Goal: Information Seeking & Learning: Learn about a topic

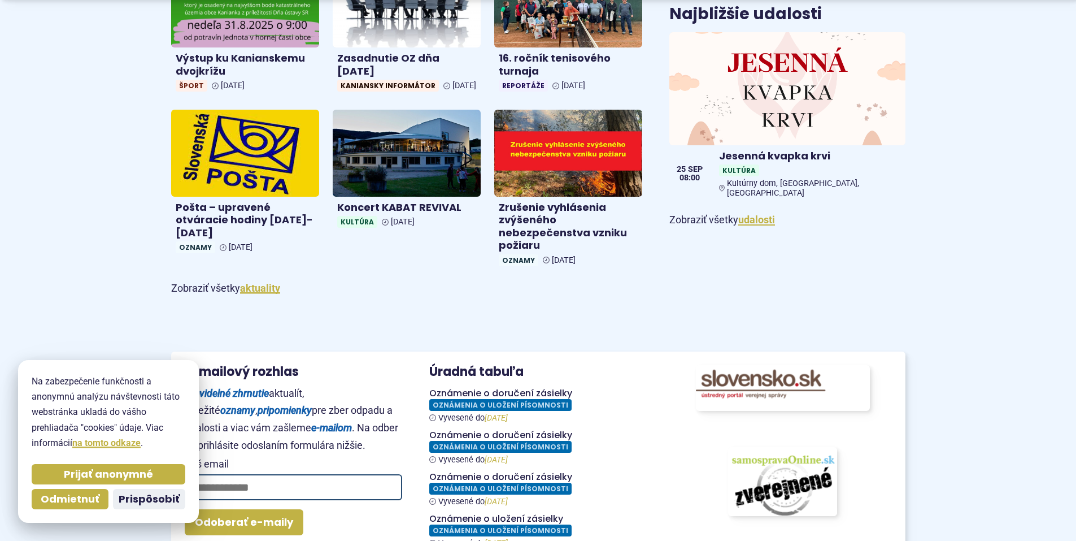
scroll to position [678, 0]
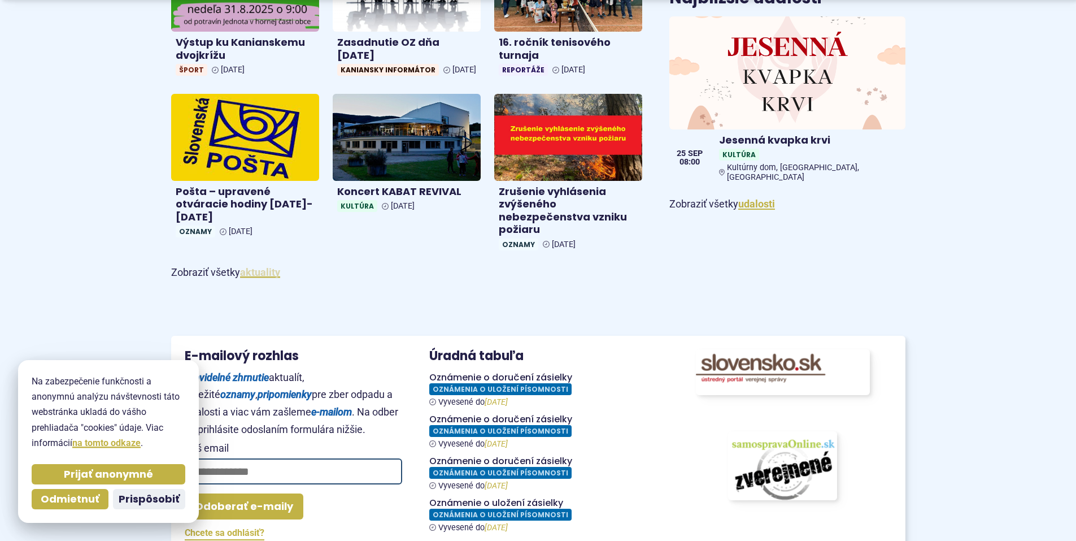
click at [261, 278] on link "aktuality" at bounding box center [260, 272] width 40 height 12
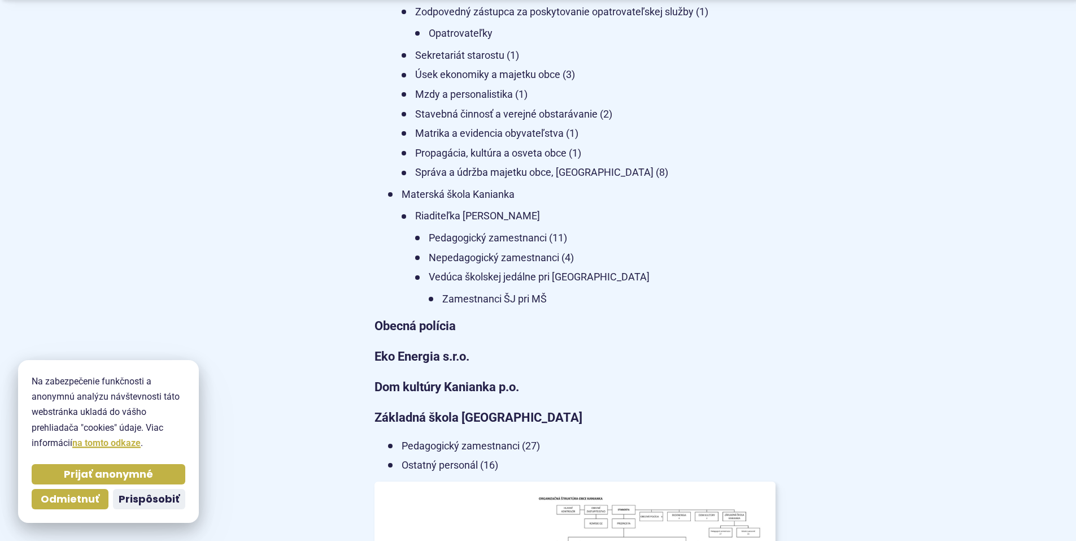
scroll to position [1017, 0]
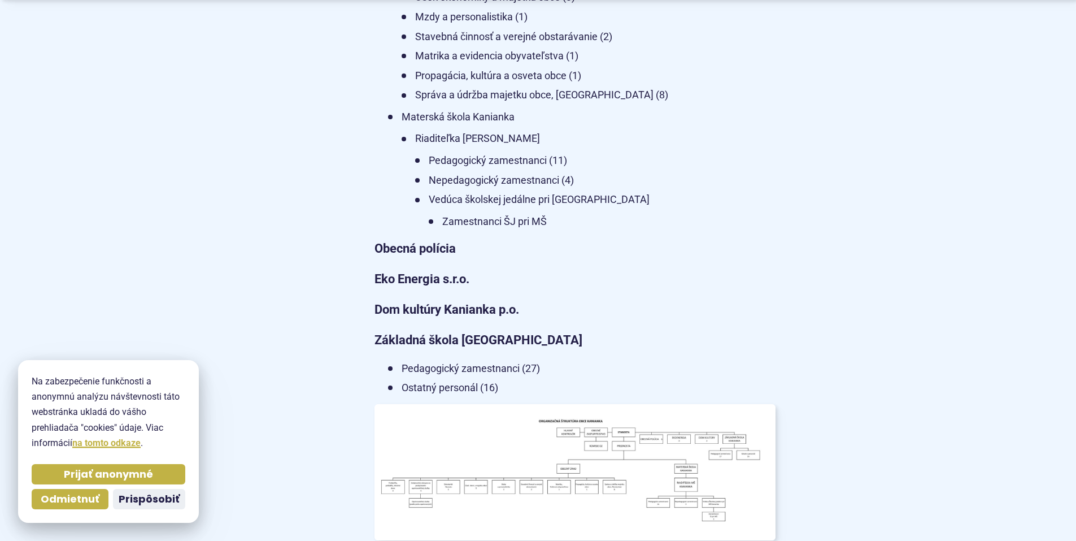
click at [410, 241] on strong "Obecná polícia" at bounding box center [415, 248] width 81 height 14
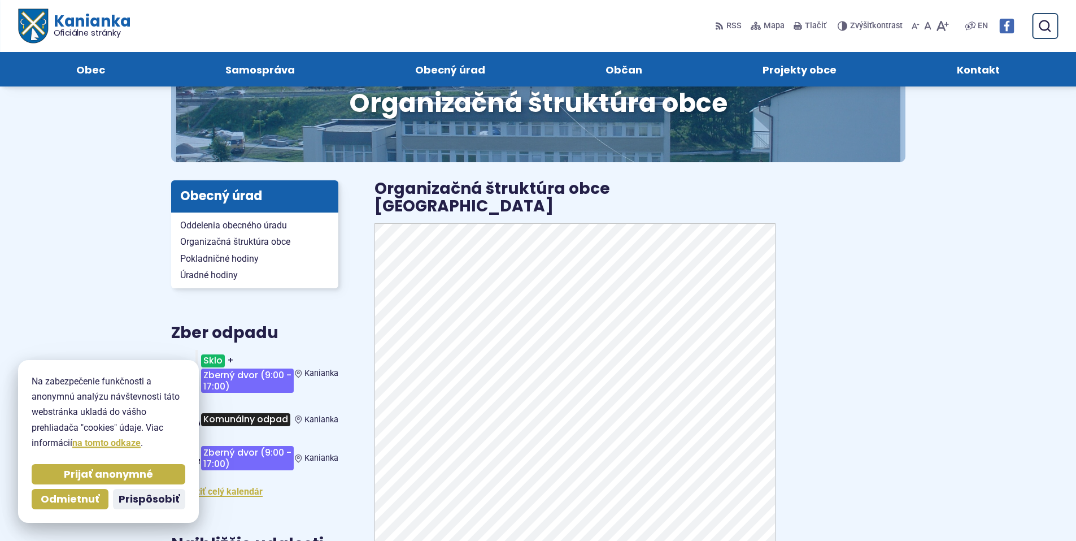
scroll to position [56, 0]
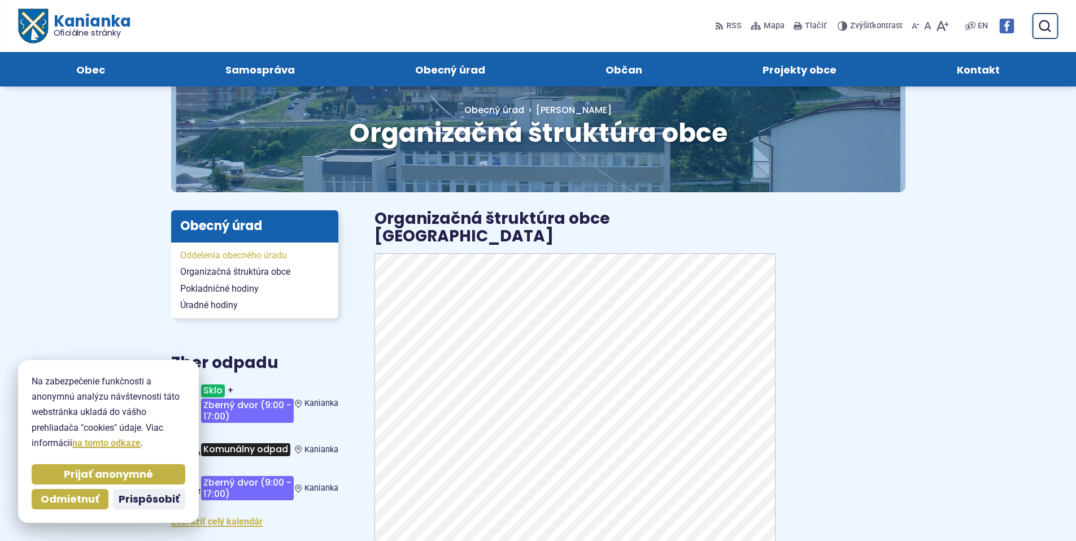
click at [233, 258] on span "Oddelenia obecného úradu" at bounding box center [254, 255] width 149 height 17
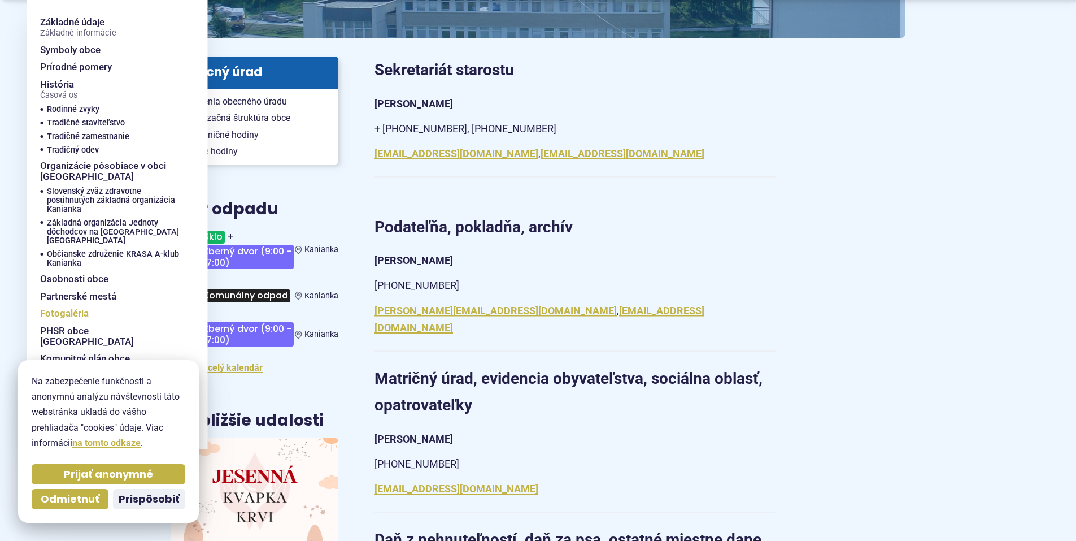
scroll to position [226, 0]
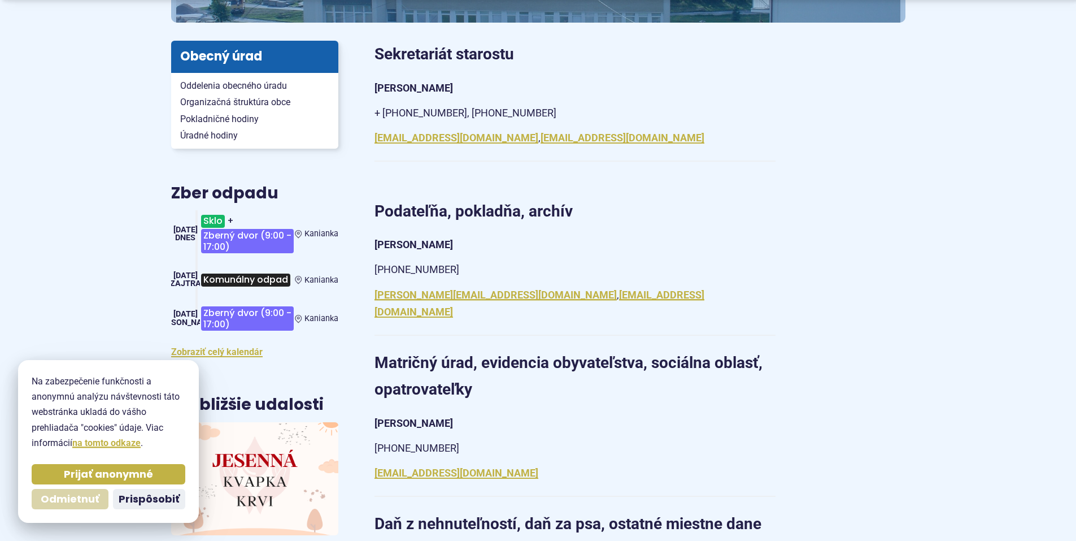
click at [73, 505] on span "Odmietnuť" at bounding box center [70, 499] width 59 height 13
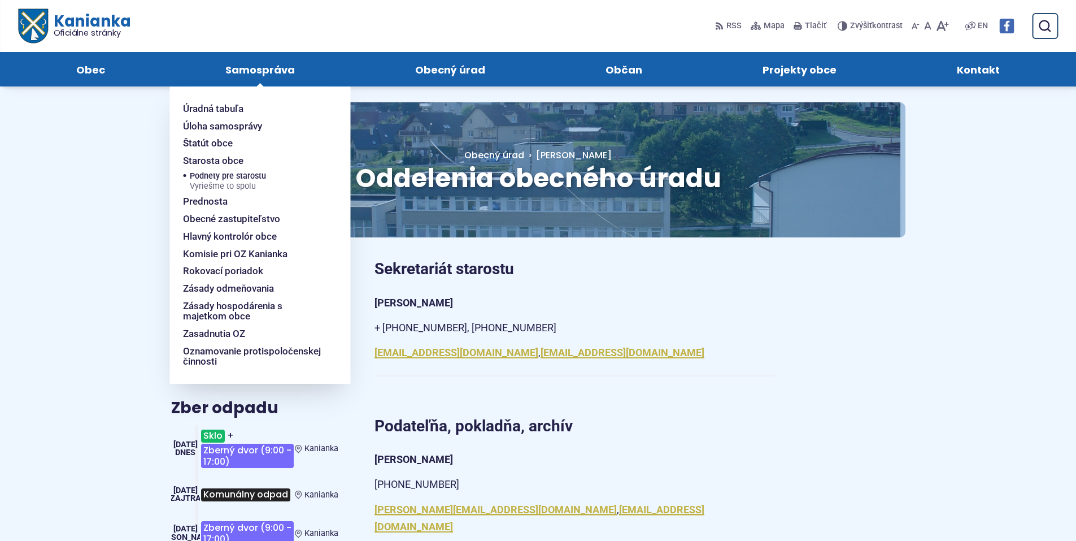
scroll to position [0, 0]
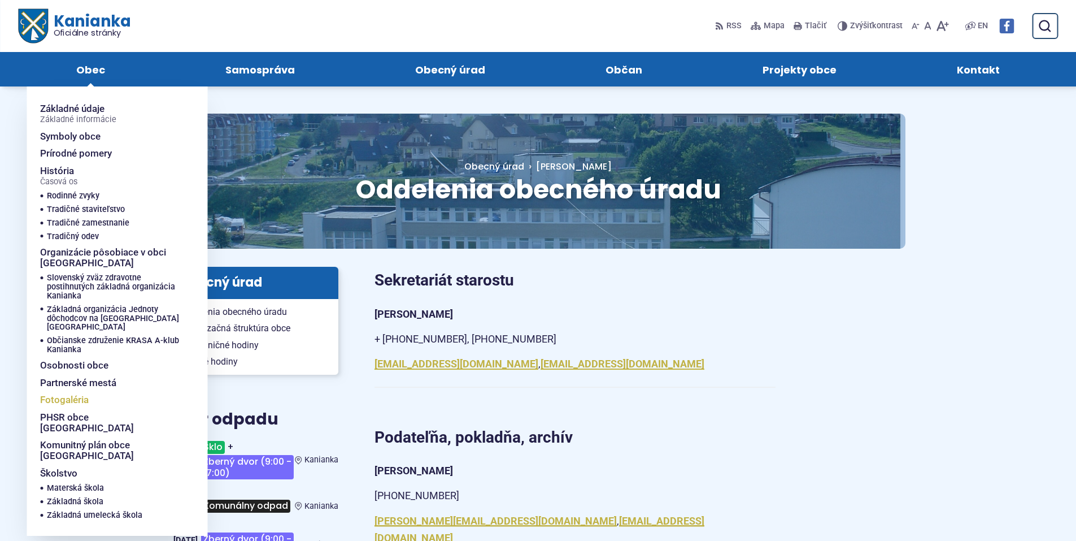
click at [73, 394] on span "Fotogaléria" at bounding box center [64, 400] width 49 height 18
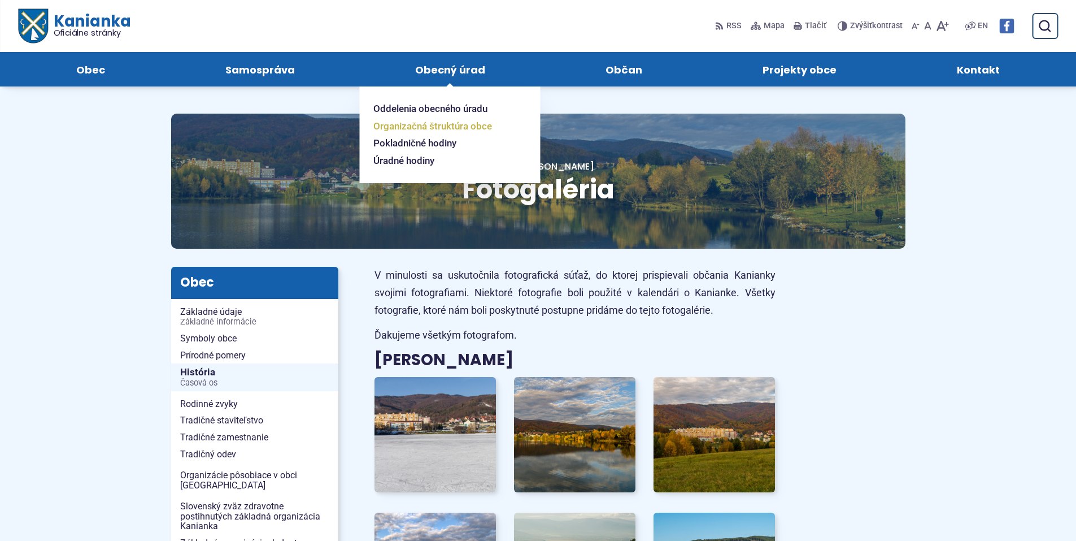
click at [424, 125] on span "Organizačná štruktúra obce" at bounding box center [432, 126] width 119 height 18
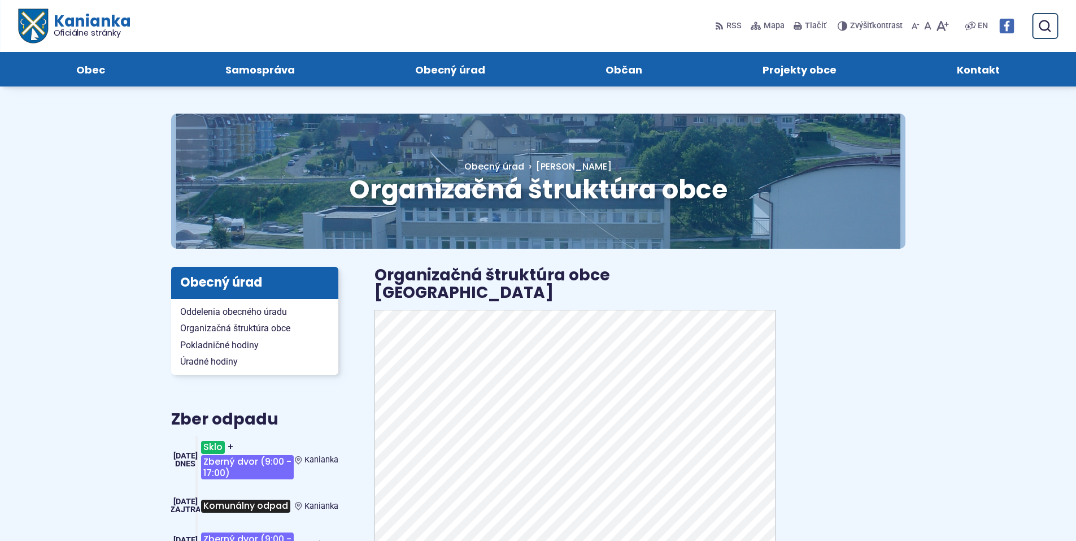
click at [63, 21] on span "Kanianka Oficiálne stránky" at bounding box center [88, 26] width 82 height 24
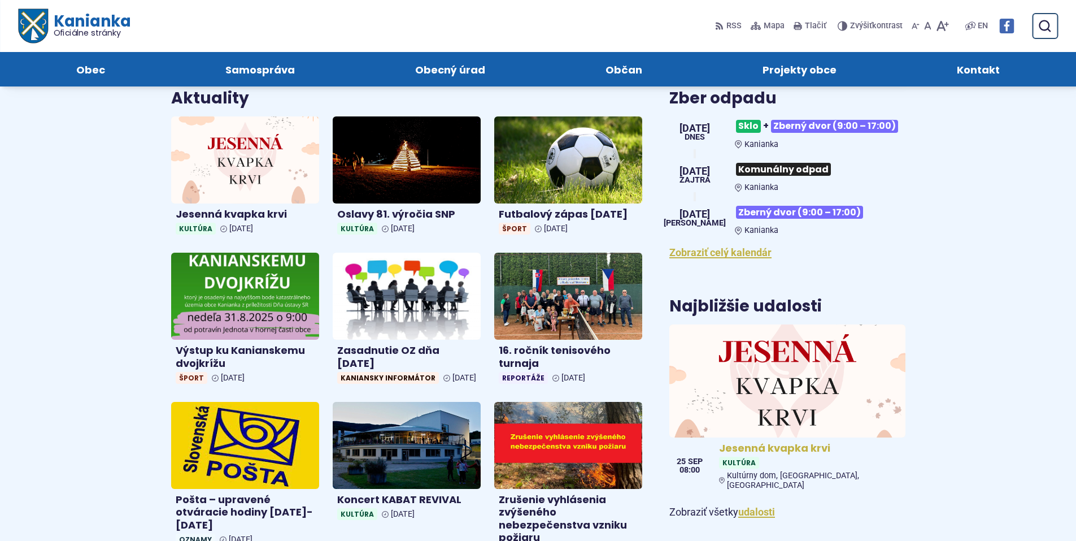
scroll to position [339, 0]
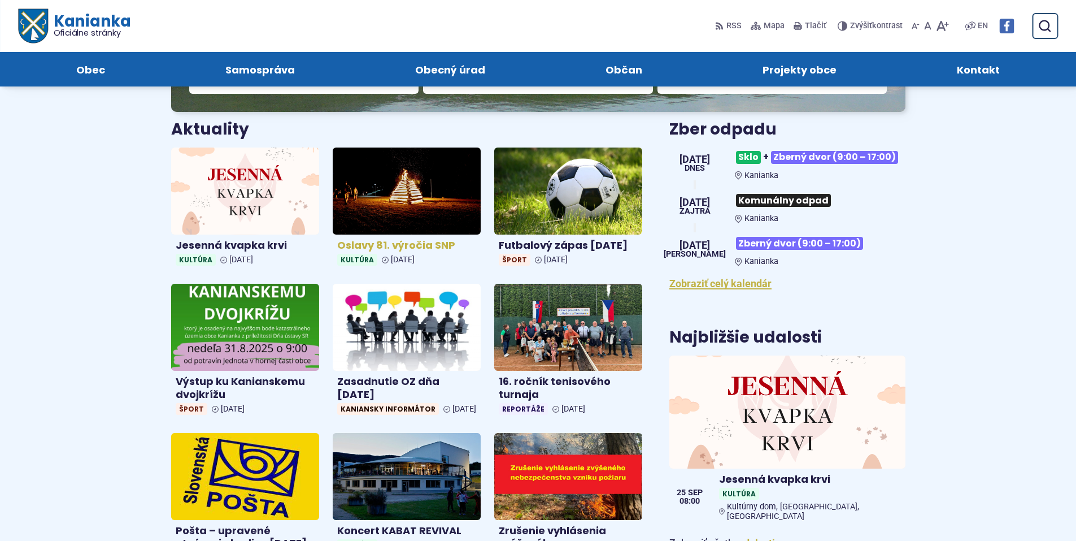
click at [398, 195] on img at bounding box center [406, 191] width 171 height 100
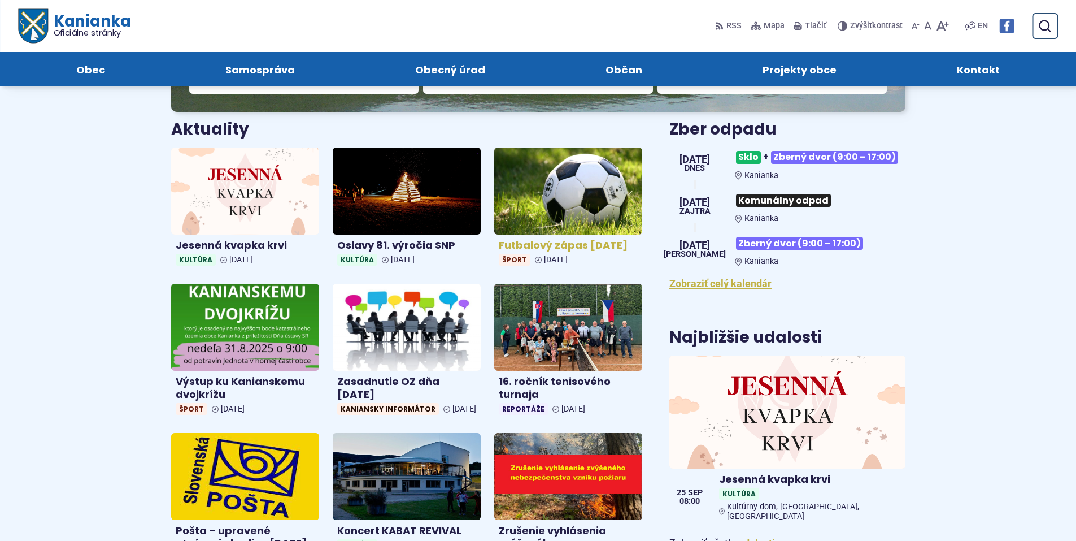
click at [584, 201] on img at bounding box center [568, 191] width 171 height 100
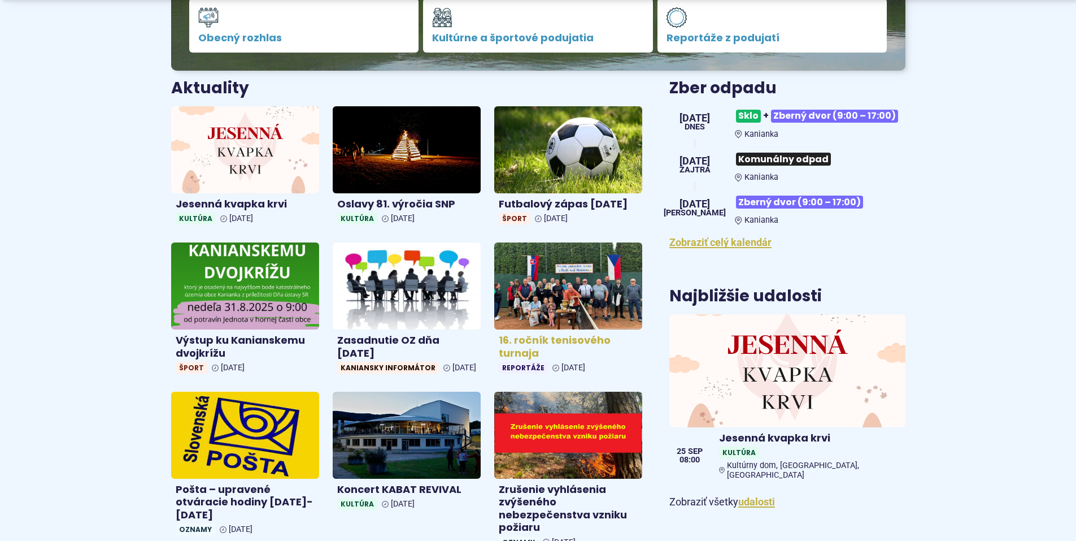
scroll to position [452, 0]
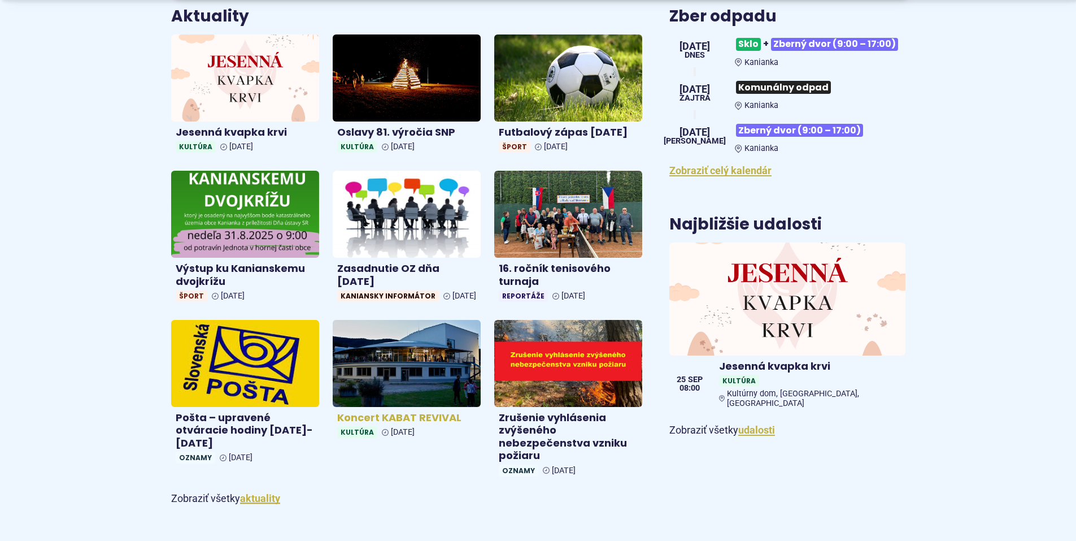
click at [383, 378] on img at bounding box center [406, 364] width 171 height 100
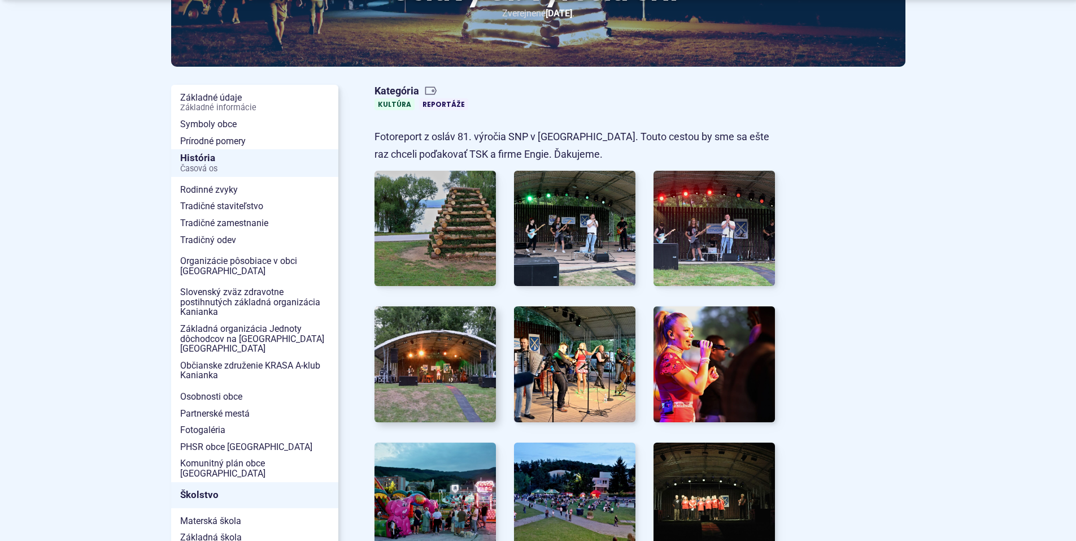
scroll to position [226, 0]
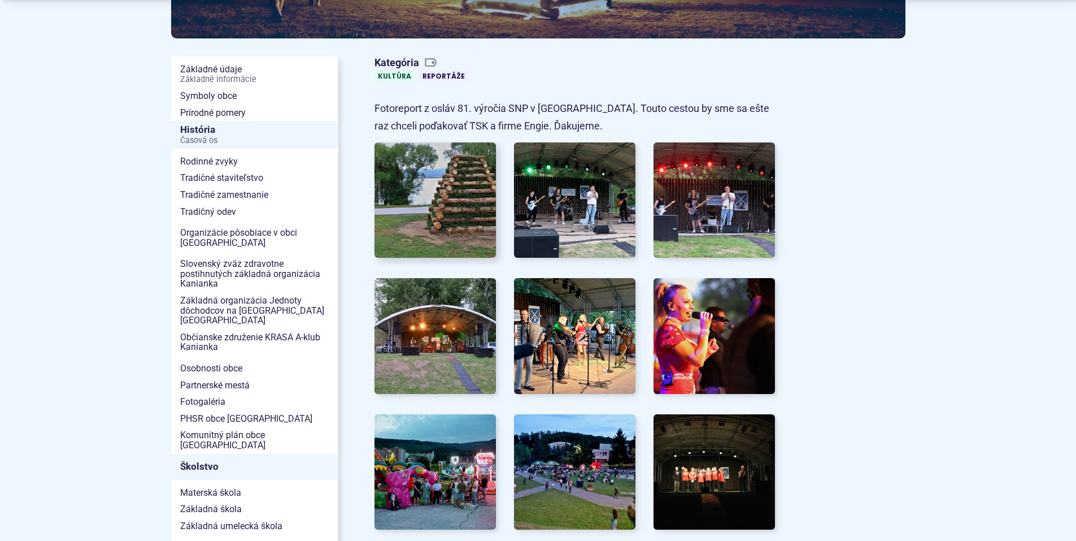
click at [419, 187] on img at bounding box center [435, 200] width 134 height 127
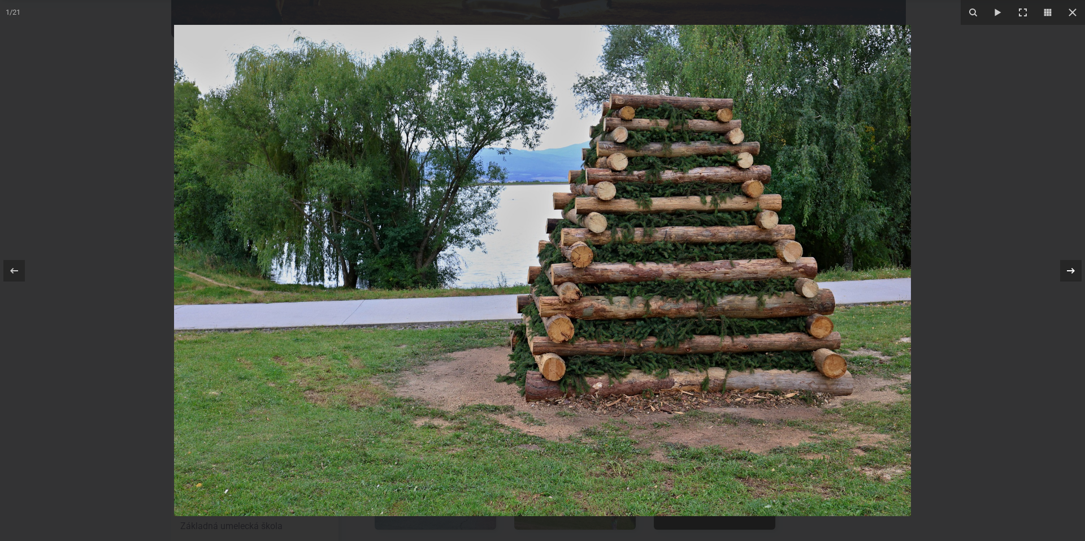
click at [1071, 275] on icon at bounding box center [1071, 271] width 14 height 14
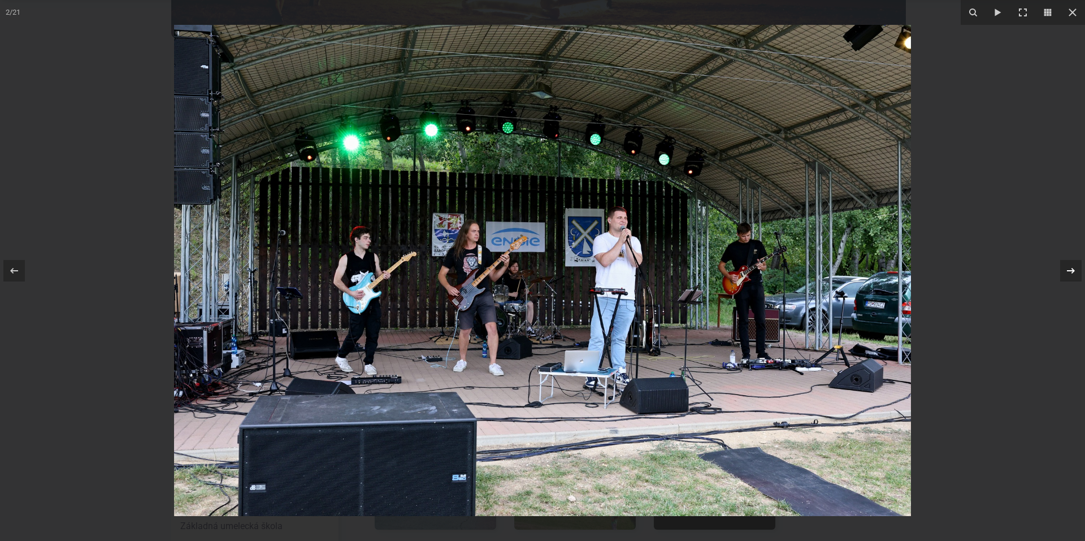
click at [1071, 275] on div "2 / 21" at bounding box center [542, 270] width 1085 height 541
click at [1069, 273] on icon at bounding box center [1071, 271] width 14 height 14
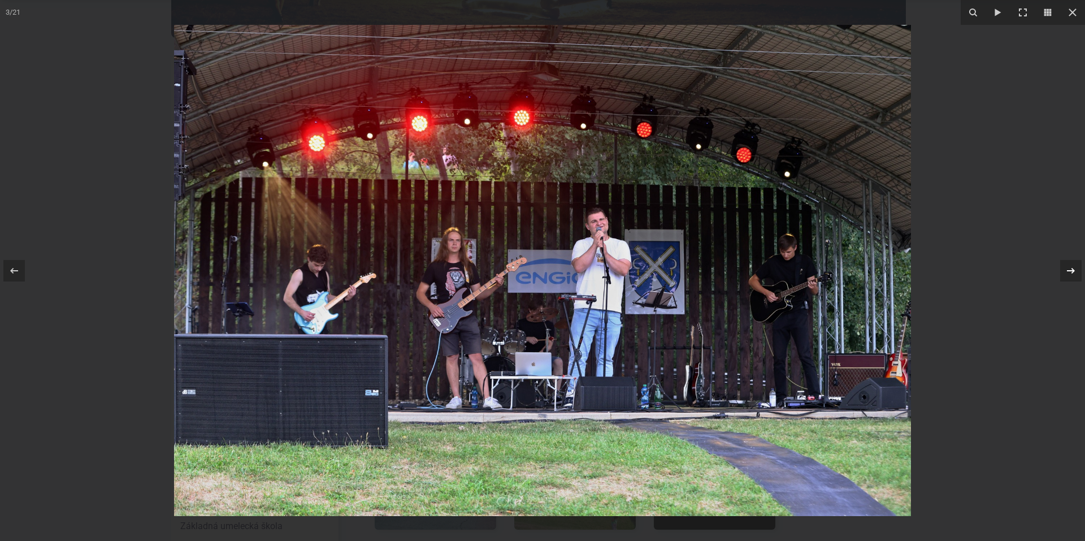
click at [1069, 273] on icon at bounding box center [1071, 271] width 14 height 14
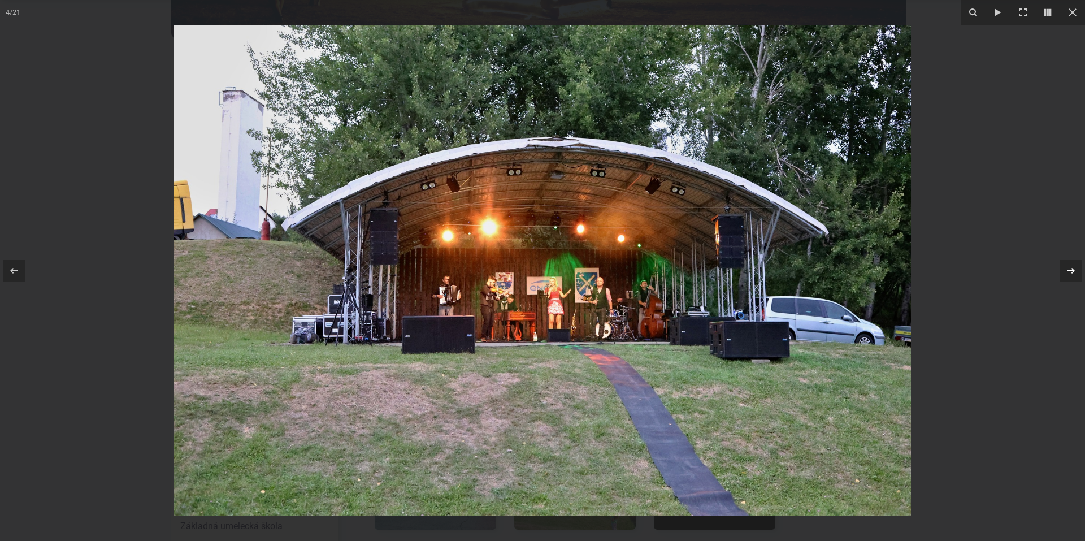
click at [1069, 273] on icon at bounding box center [1071, 271] width 14 height 14
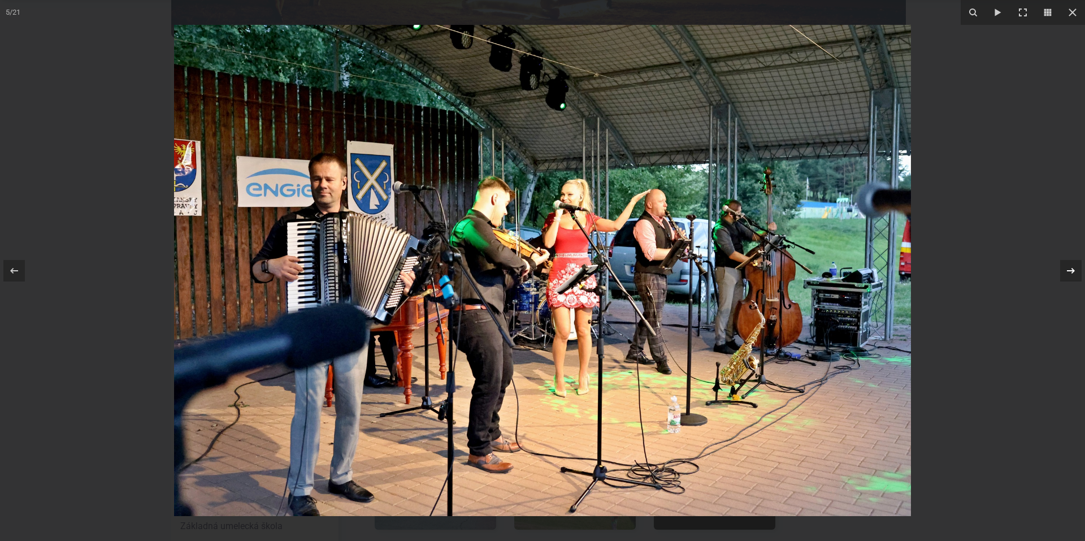
click at [1069, 273] on icon at bounding box center [1071, 271] width 14 height 14
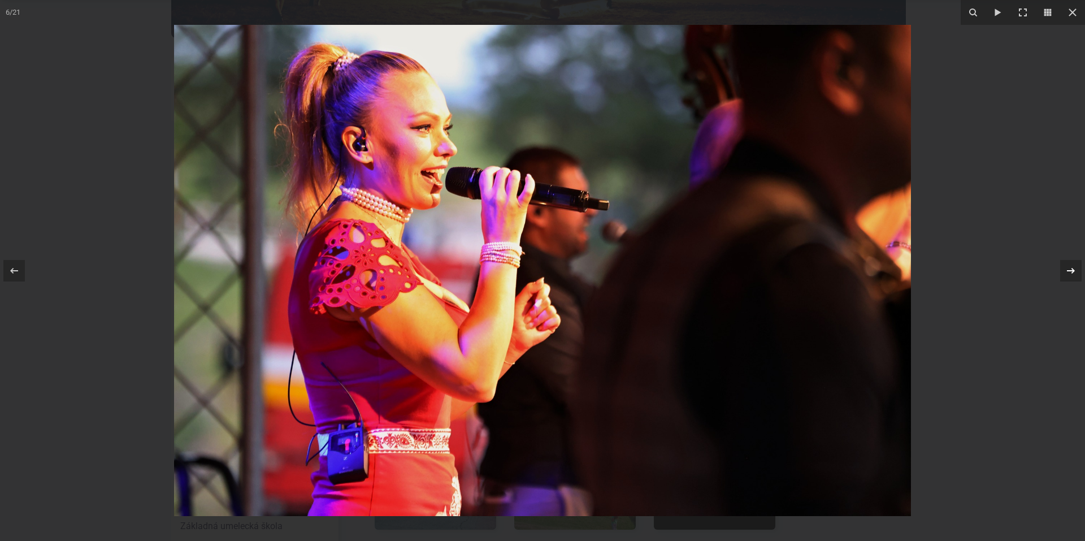
click at [1069, 273] on icon at bounding box center [1071, 271] width 14 height 14
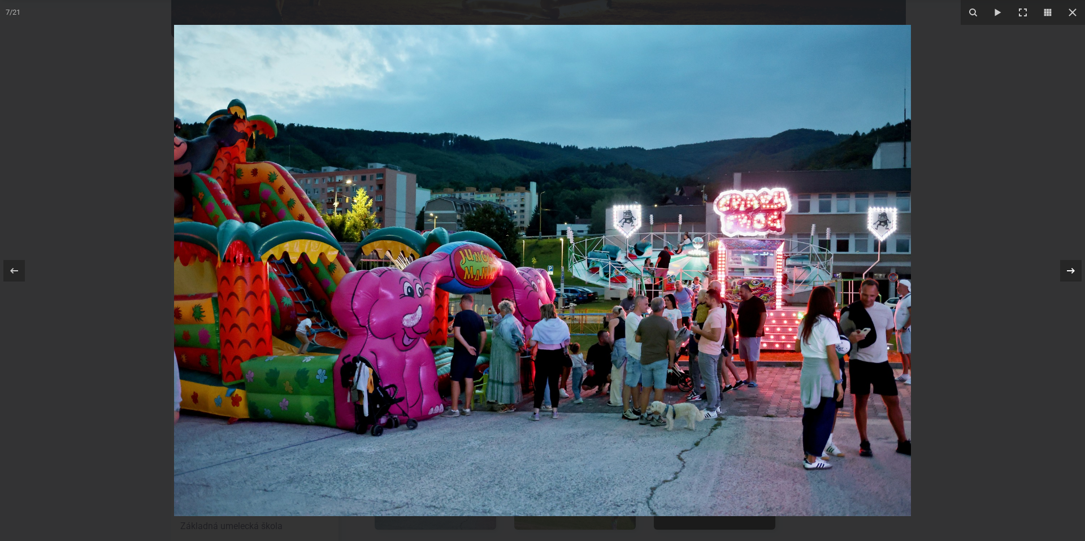
click at [1069, 273] on div "7 / 21" at bounding box center [542, 270] width 1085 height 541
click at [1070, 269] on icon at bounding box center [1071, 271] width 14 height 14
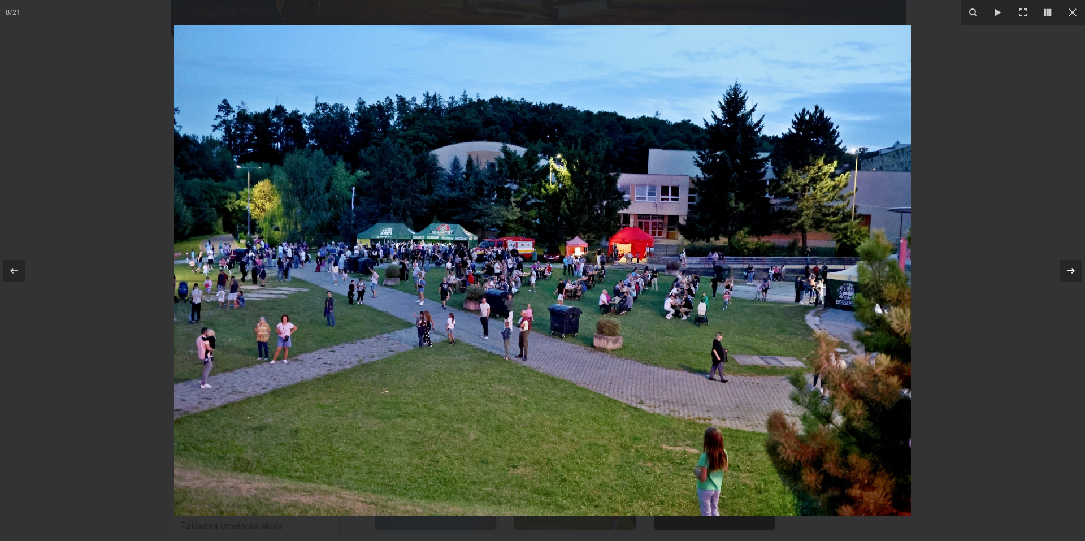
click at [1070, 269] on icon at bounding box center [1071, 271] width 14 height 14
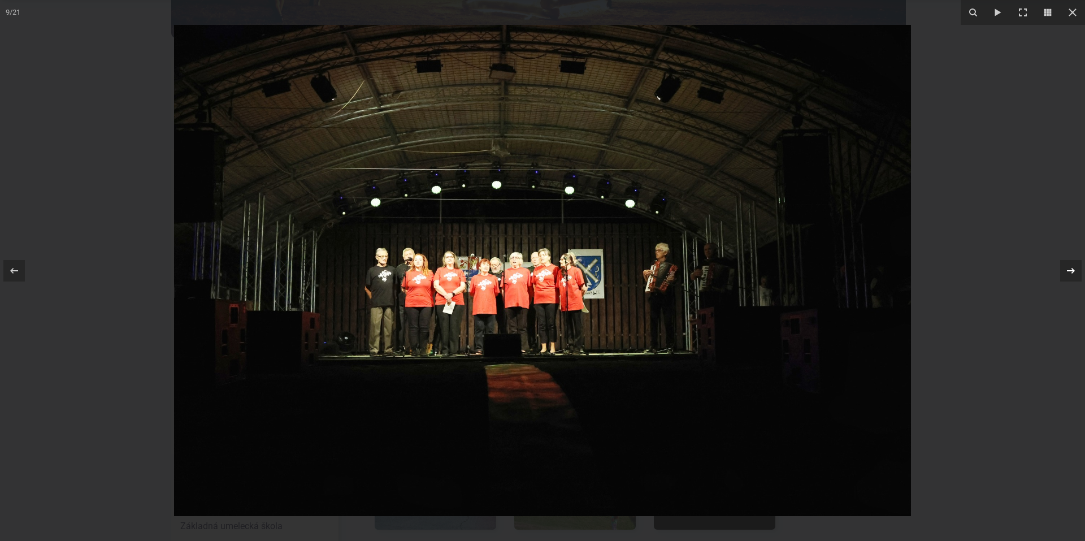
click at [1070, 269] on icon at bounding box center [1071, 271] width 14 height 14
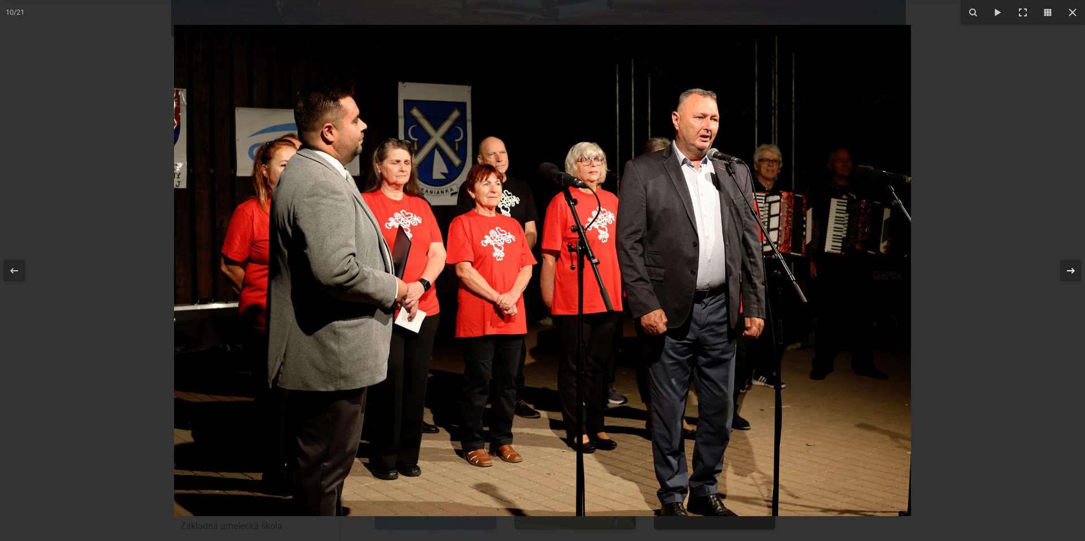
click at [1070, 269] on icon at bounding box center [1071, 271] width 14 height 14
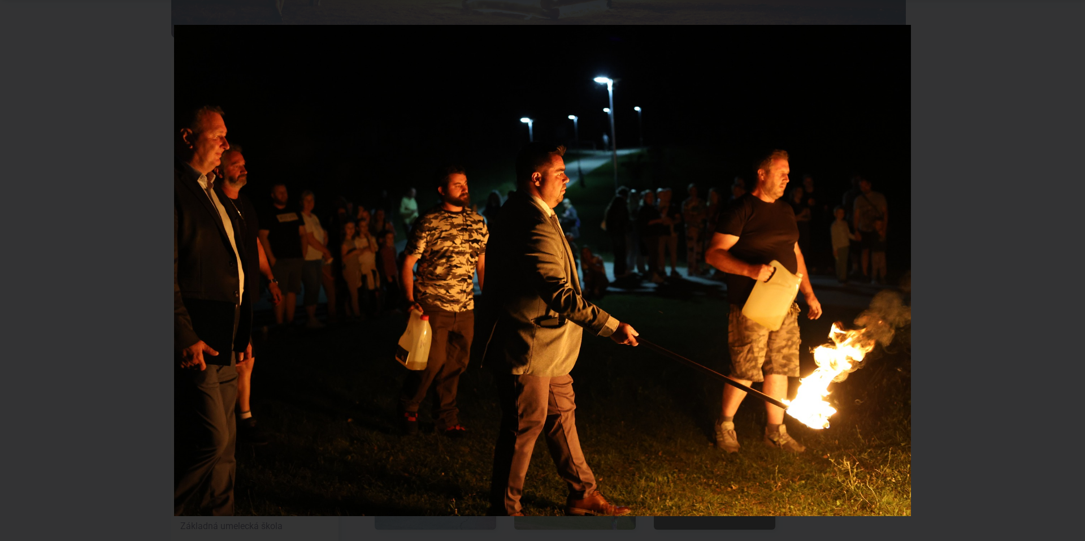
click at [1070, 269] on div "11 / 21" at bounding box center [542, 270] width 1085 height 541
click at [1069, 272] on icon at bounding box center [1071, 271] width 14 height 14
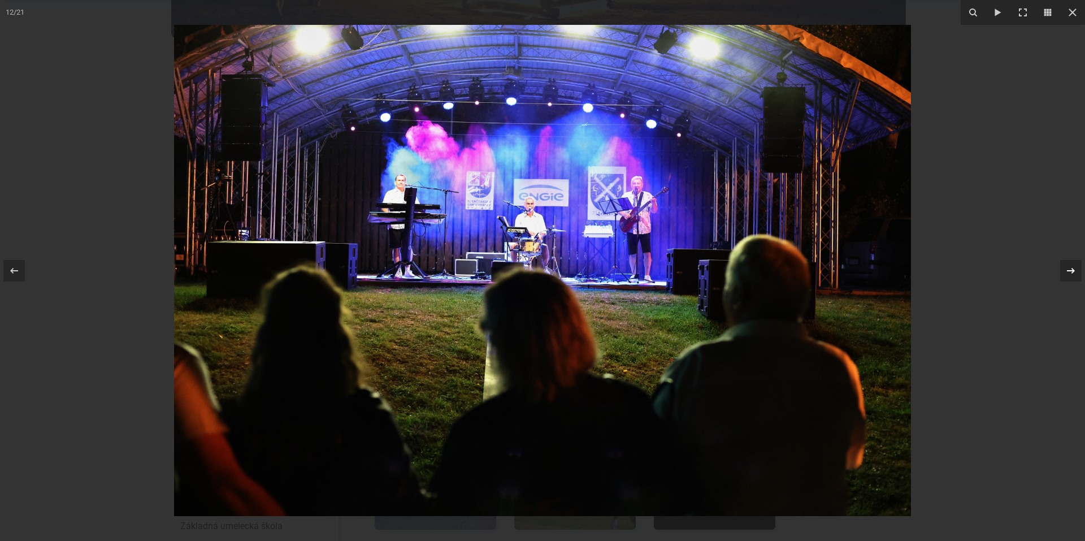
click at [1069, 272] on icon at bounding box center [1071, 271] width 14 height 14
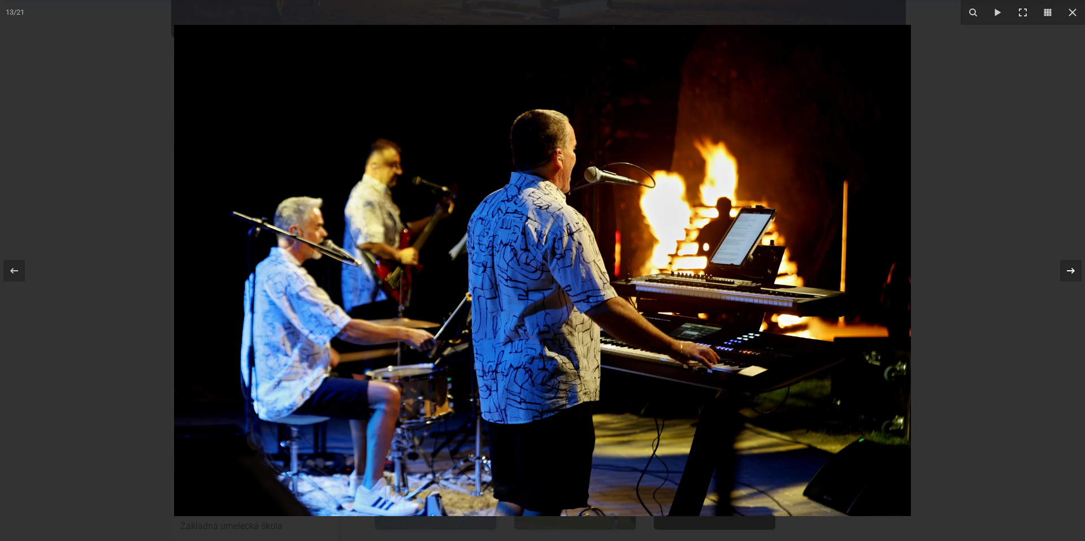
click at [1069, 272] on icon at bounding box center [1071, 271] width 14 height 14
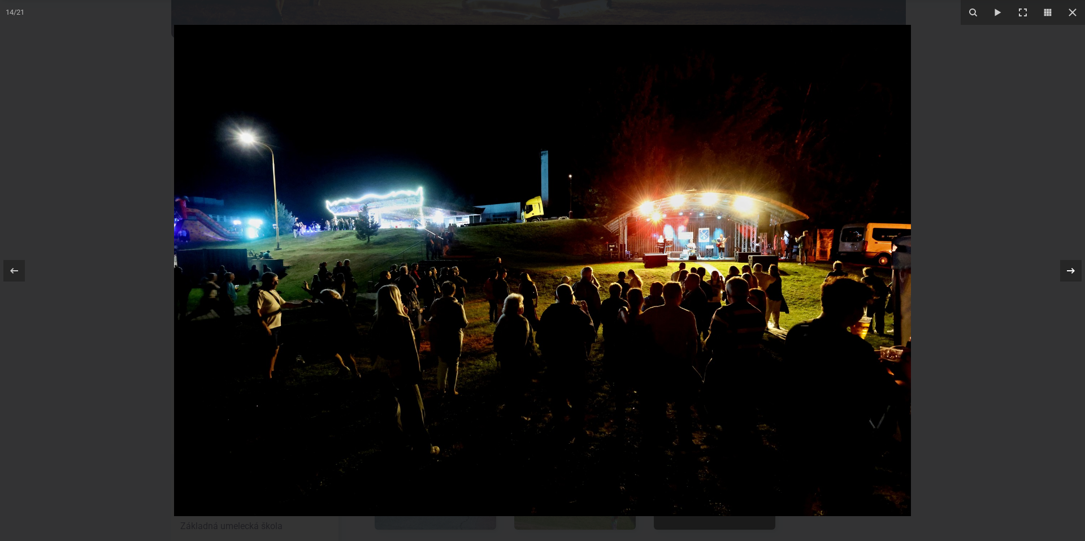
click at [1069, 272] on icon at bounding box center [1071, 271] width 14 height 14
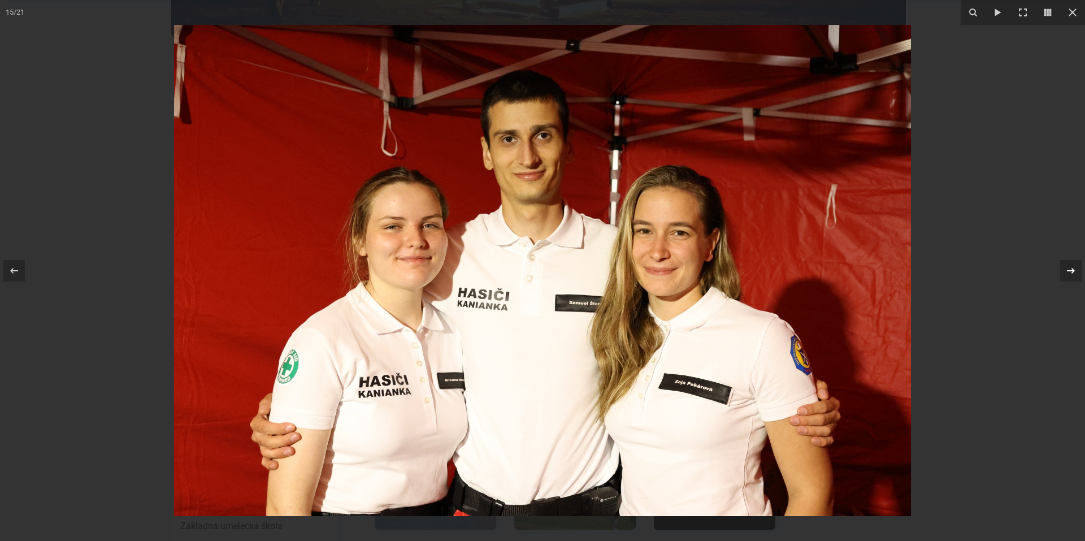
click at [1069, 272] on icon at bounding box center [1071, 271] width 14 height 14
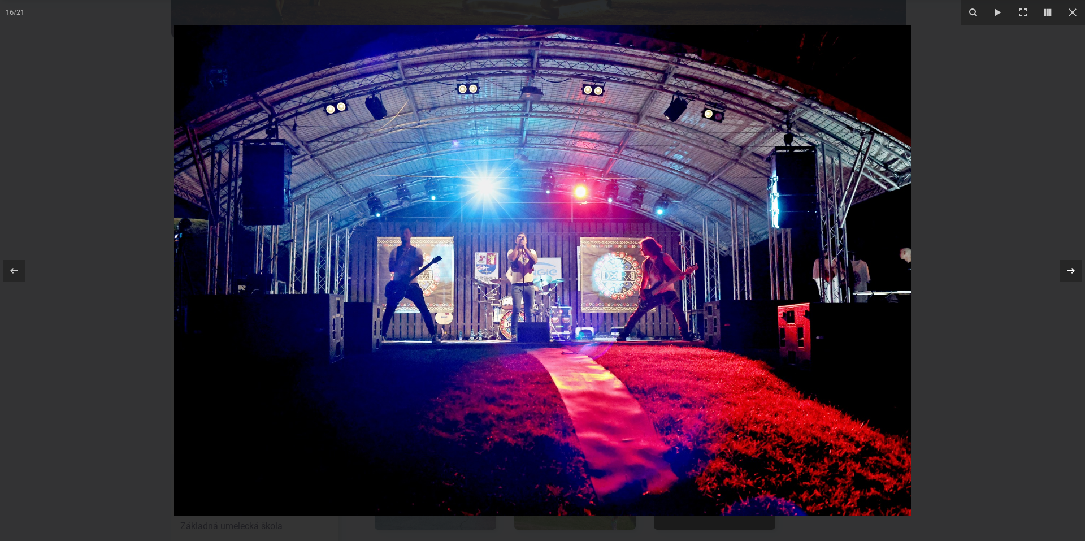
click at [1069, 272] on icon at bounding box center [1071, 271] width 14 height 14
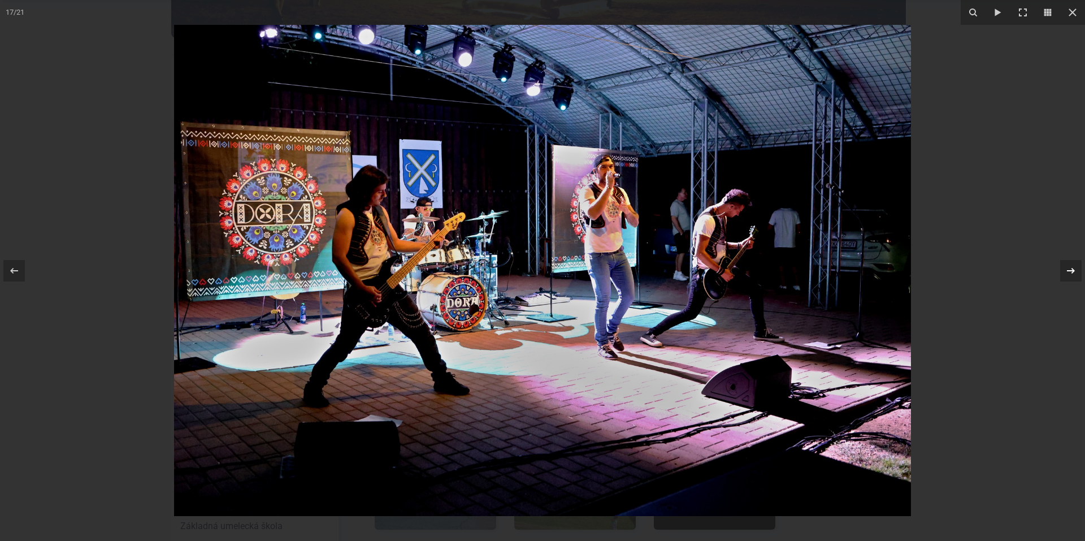
click at [1069, 272] on icon at bounding box center [1071, 271] width 14 height 14
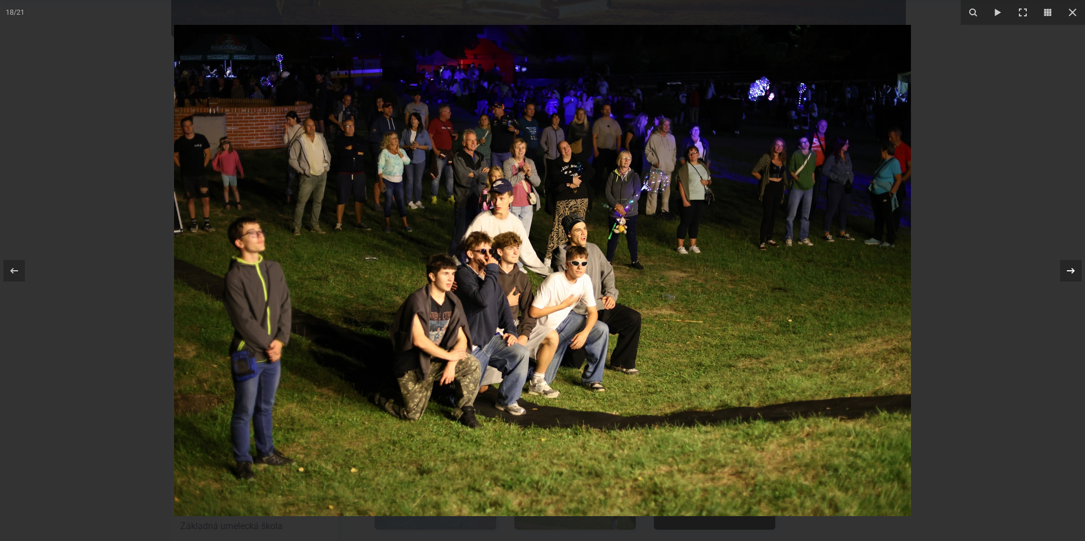
click at [1069, 272] on div "18 / 21" at bounding box center [542, 270] width 1085 height 541
click at [1069, 268] on icon at bounding box center [1071, 271] width 14 height 14
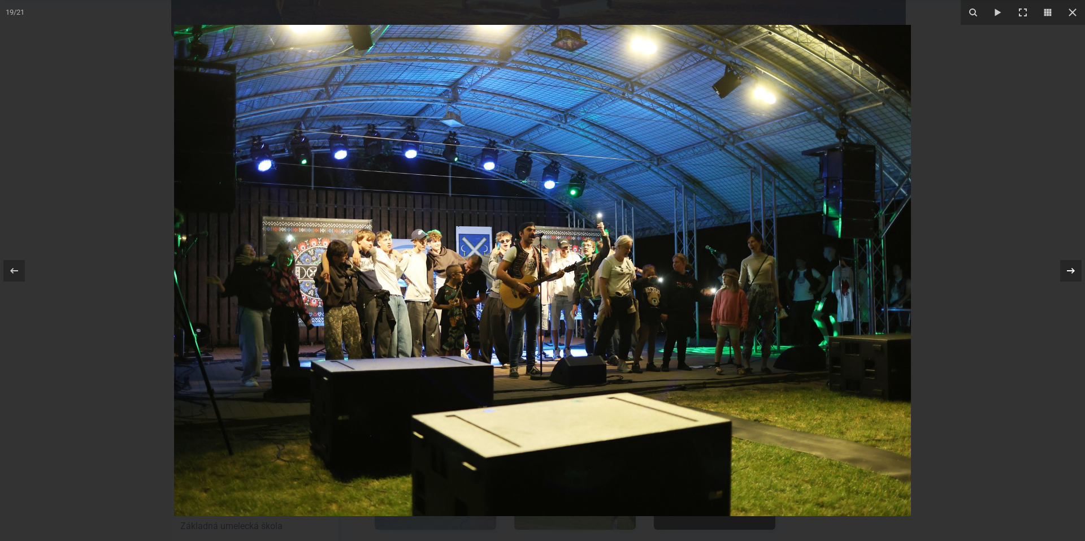
click at [1069, 268] on div "19 / 21" at bounding box center [542, 270] width 1085 height 541
click at [1068, 270] on icon at bounding box center [1071, 270] width 8 height 6
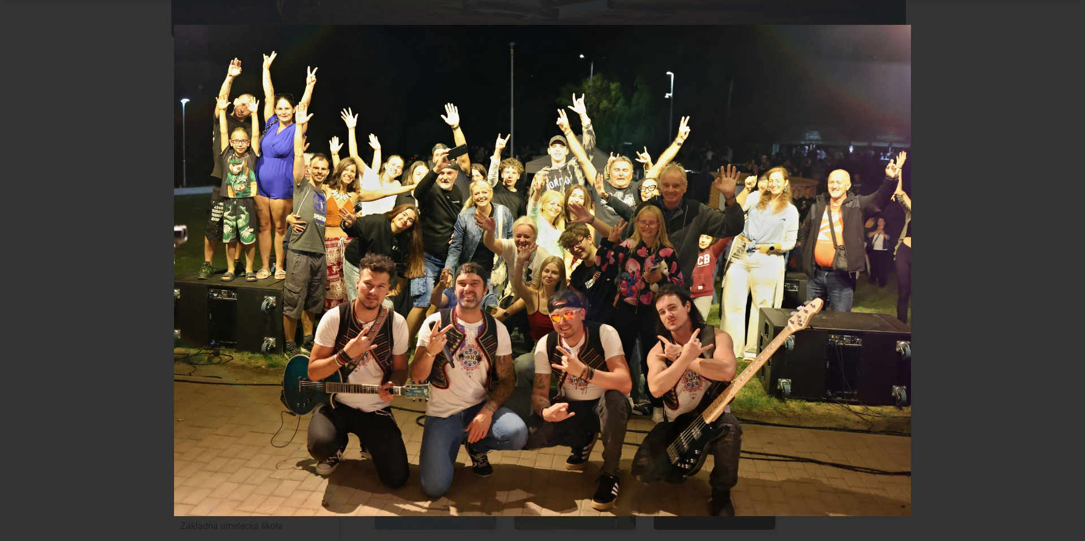
click at [1068, 270] on div "20 / 21" at bounding box center [542, 270] width 1085 height 541
click at [1069, 273] on icon at bounding box center [1071, 271] width 14 height 14
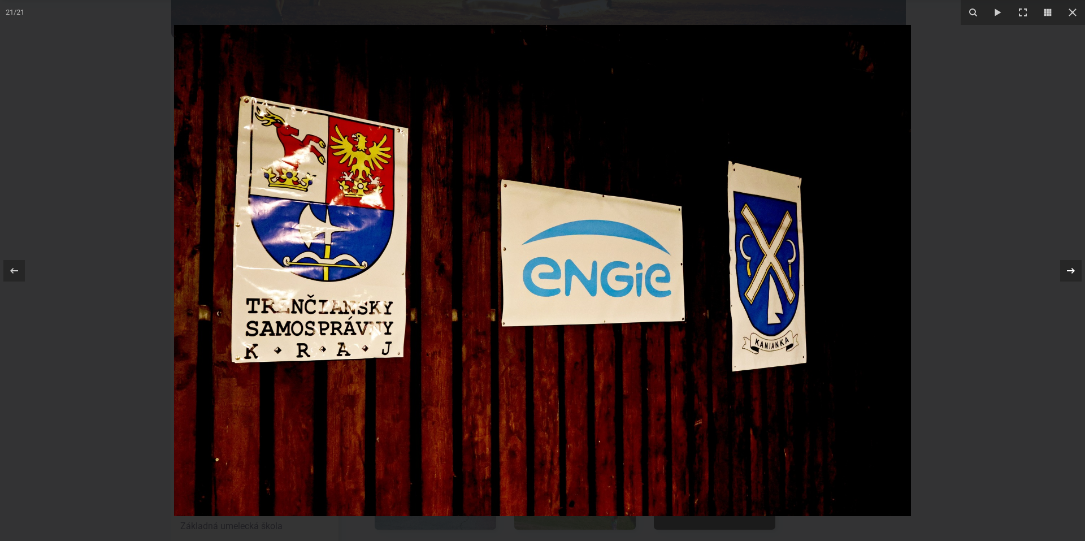
click at [1069, 273] on icon at bounding box center [1071, 271] width 14 height 14
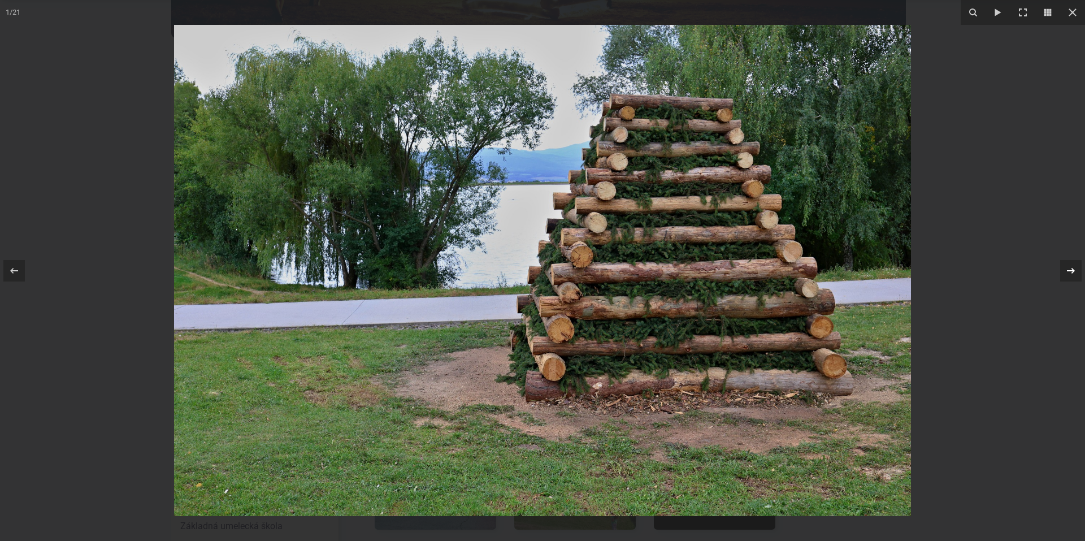
click at [1069, 273] on icon at bounding box center [1071, 271] width 14 height 14
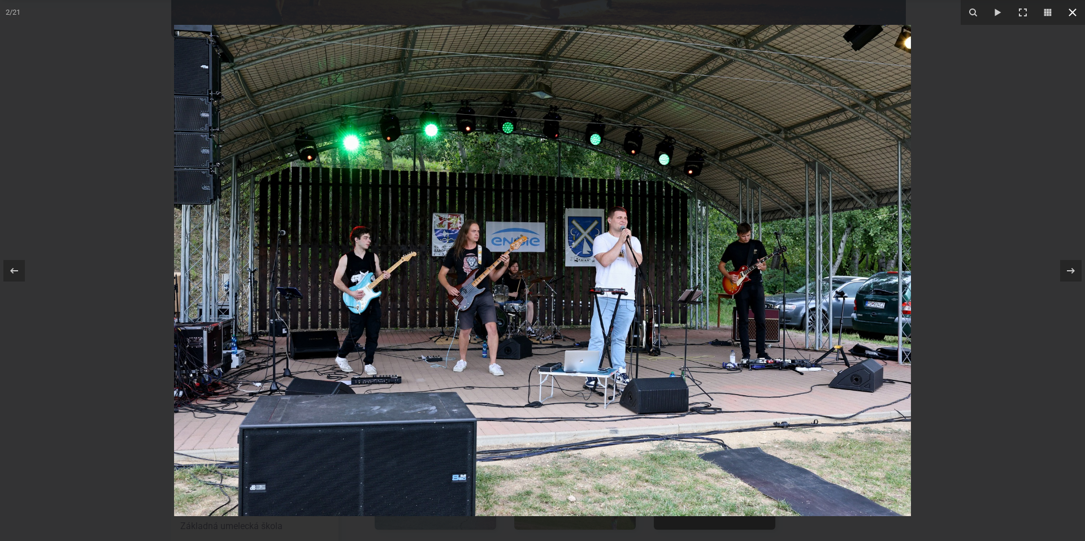
click at [1068, 12] on icon at bounding box center [1072, 13] width 14 height 14
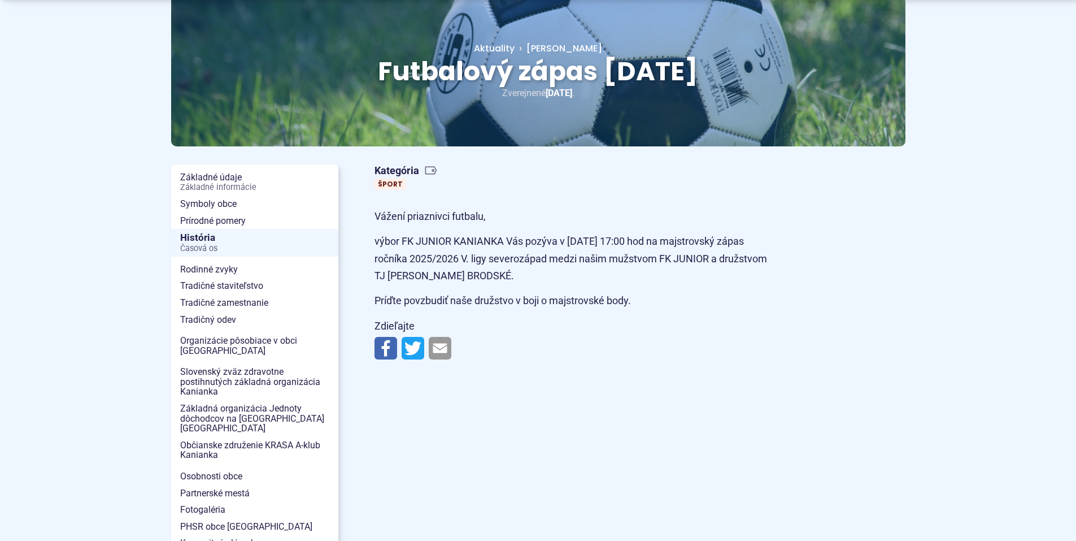
scroll to position [169, 0]
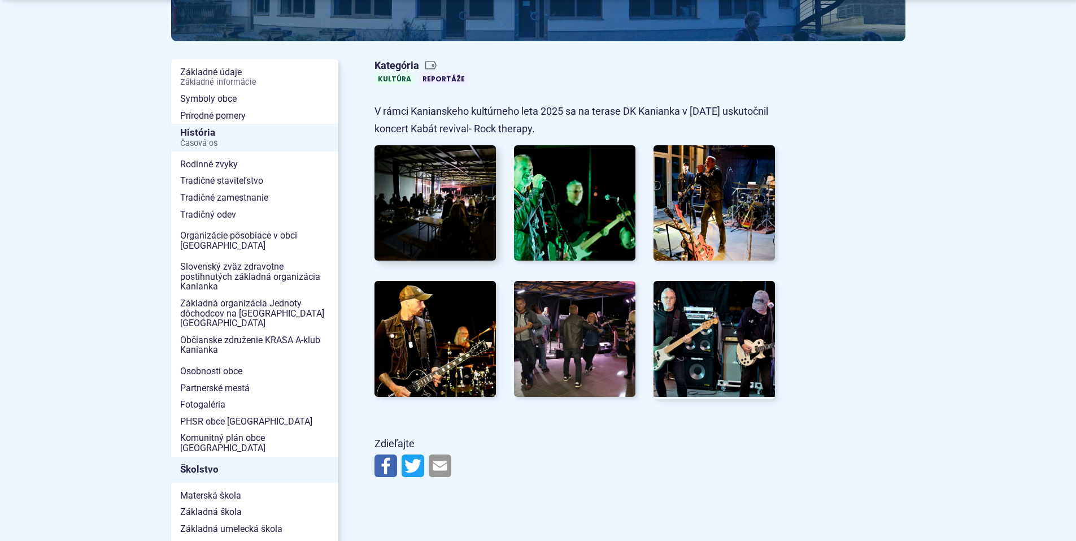
scroll to position [226, 0]
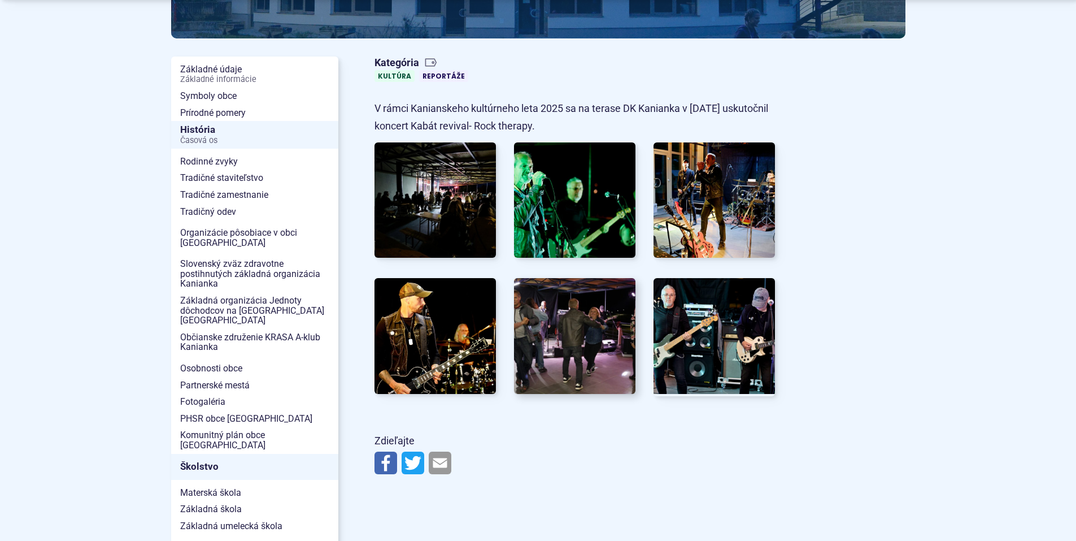
click at [597, 324] on img at bounding box center [575, 335] width 134 height 127
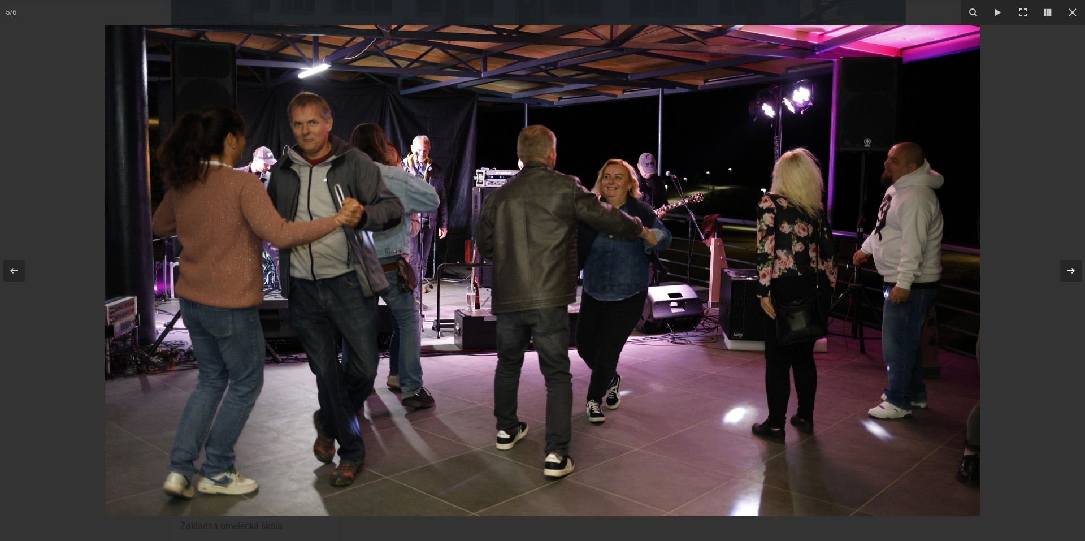
click at [1073, 268] on icon at bounding box center [1071, 271] width 14 height 14
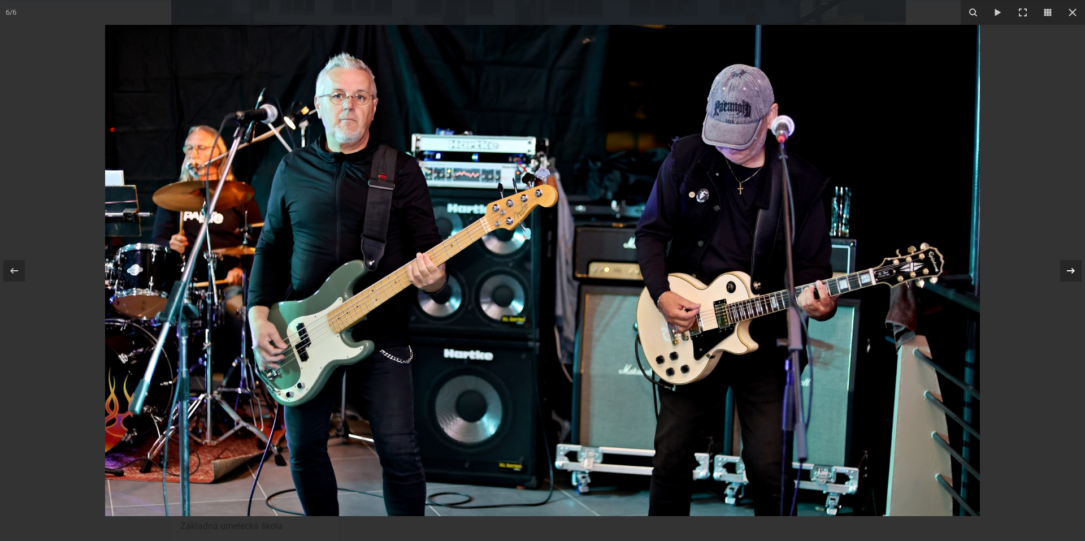
click at [1073, 268] on icon at bounding box center [1071, 271] width 14 height 14
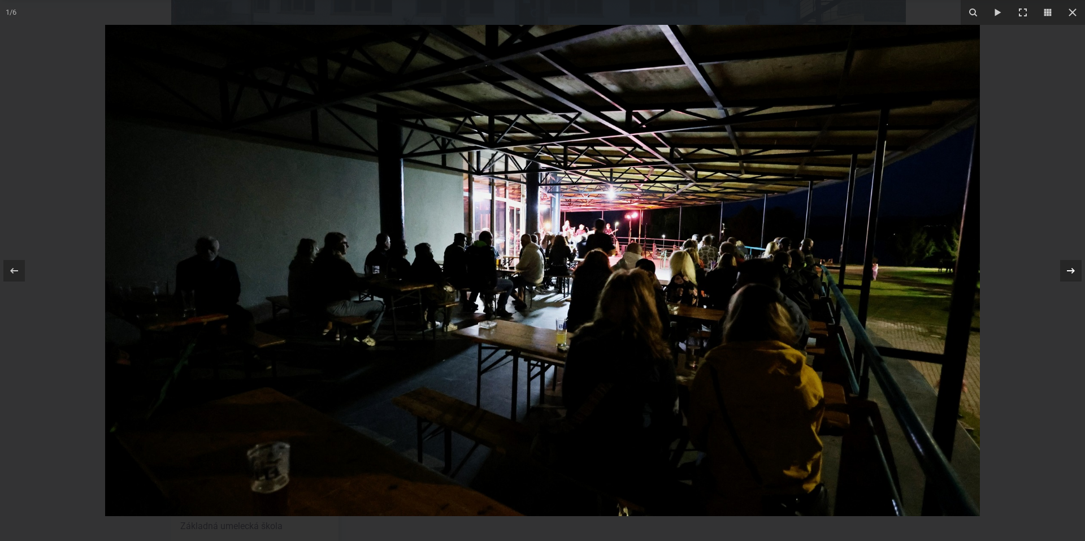
click at [1073, 268] on icon at bounding box center [1071, 271] width 14 height 14
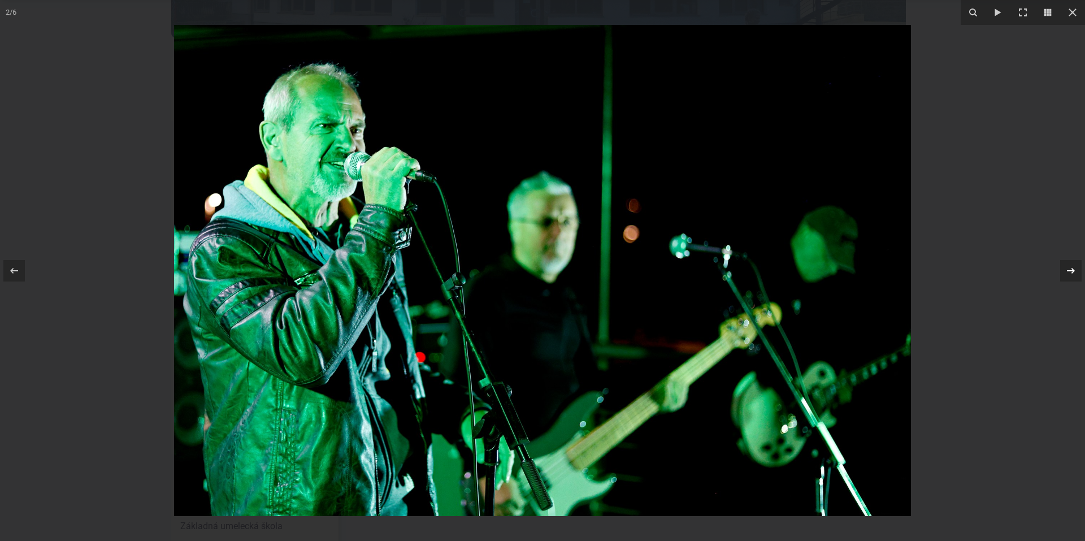
click at [1073, 268] on icon at bounding box center [1071, 271] width 14 height 14
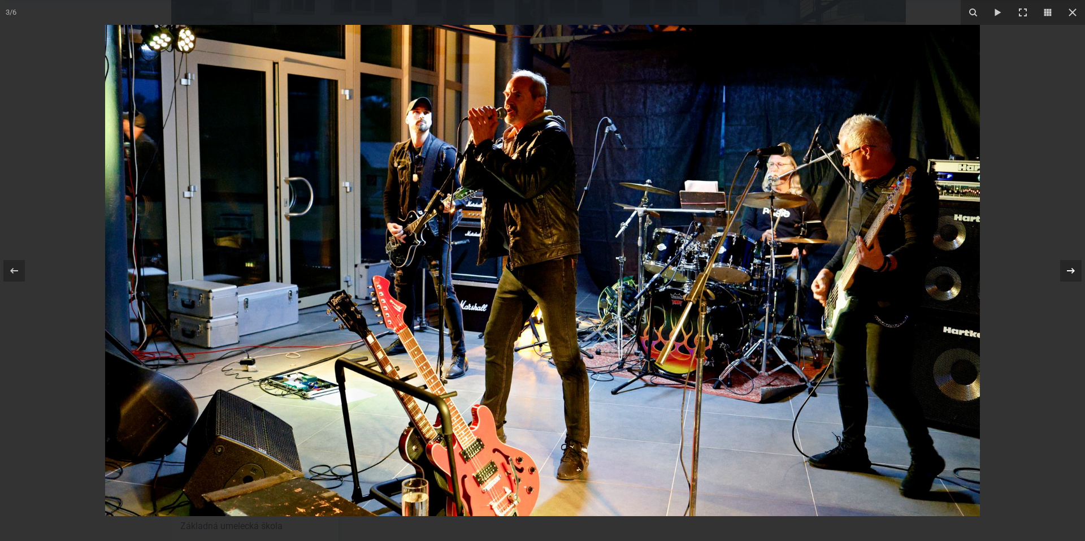
click at [1073, 268] on icon at bounding box center [1071, 271] width 14 height 14
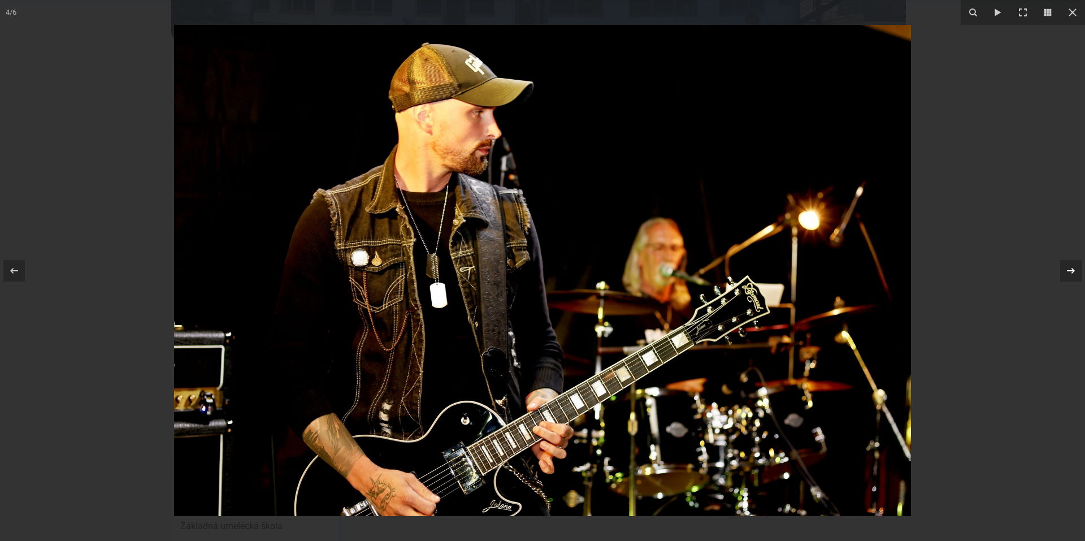
click at [1073, 268] on icon at bounding box center [1071, 271] width 14 height 14
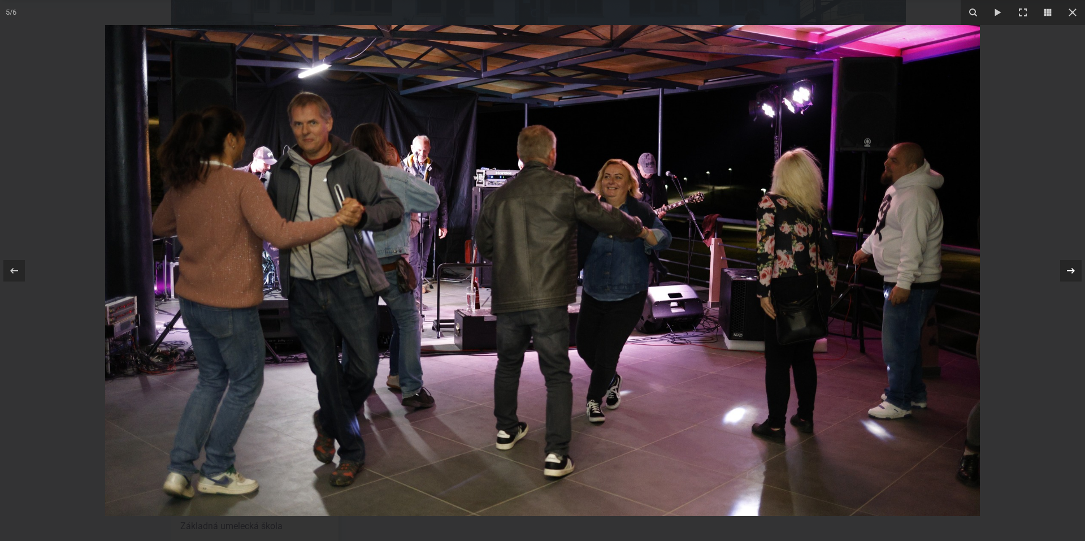
click at [1073, 268] on icon at bounding box center [1071, 271] width 14 height 14
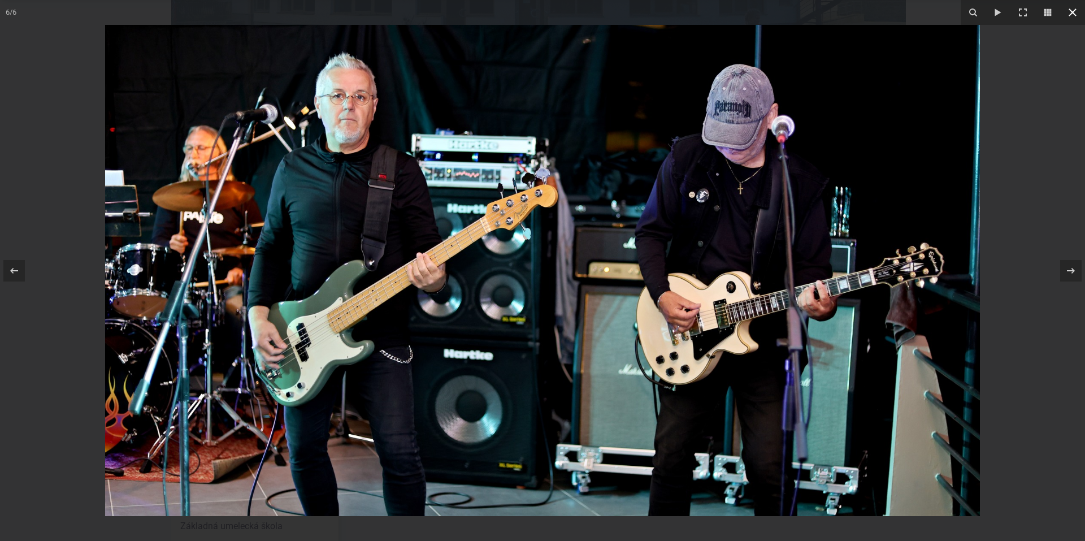
click at [1076, 14] on icon at bounding box center [1072, 13] width 14 height 14
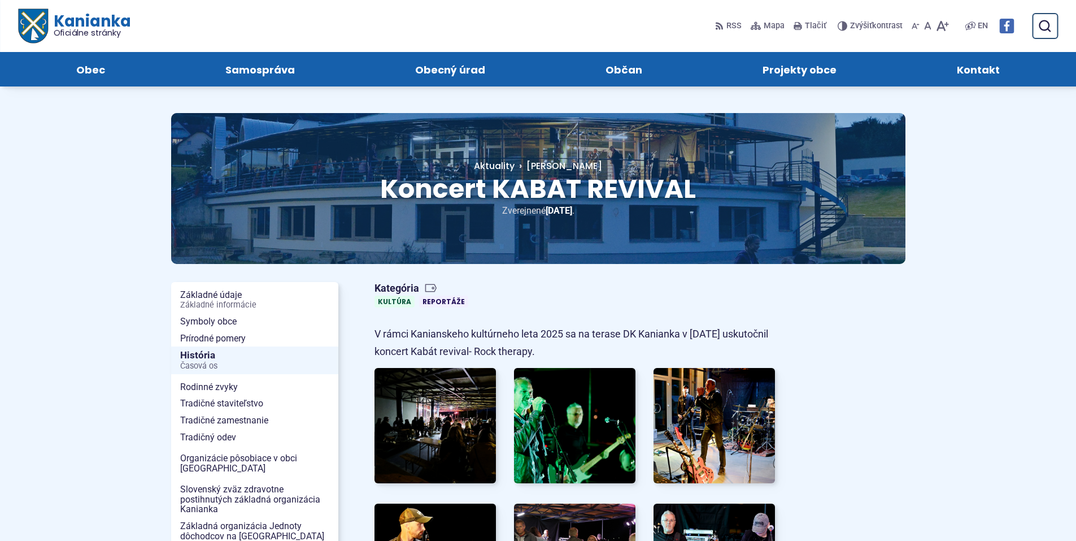
scroll to position [0, 0]
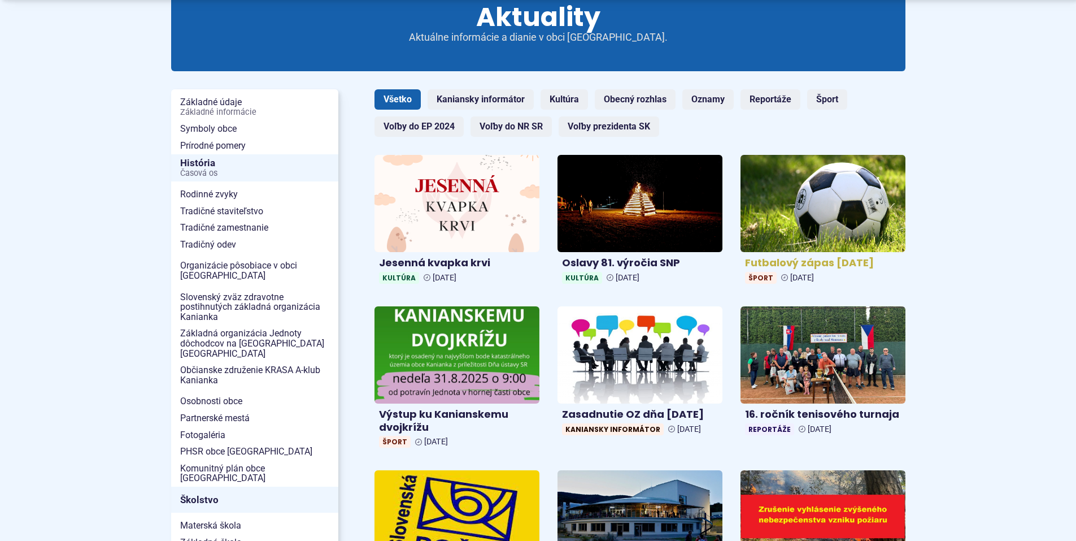
scroll to position [226, 0]
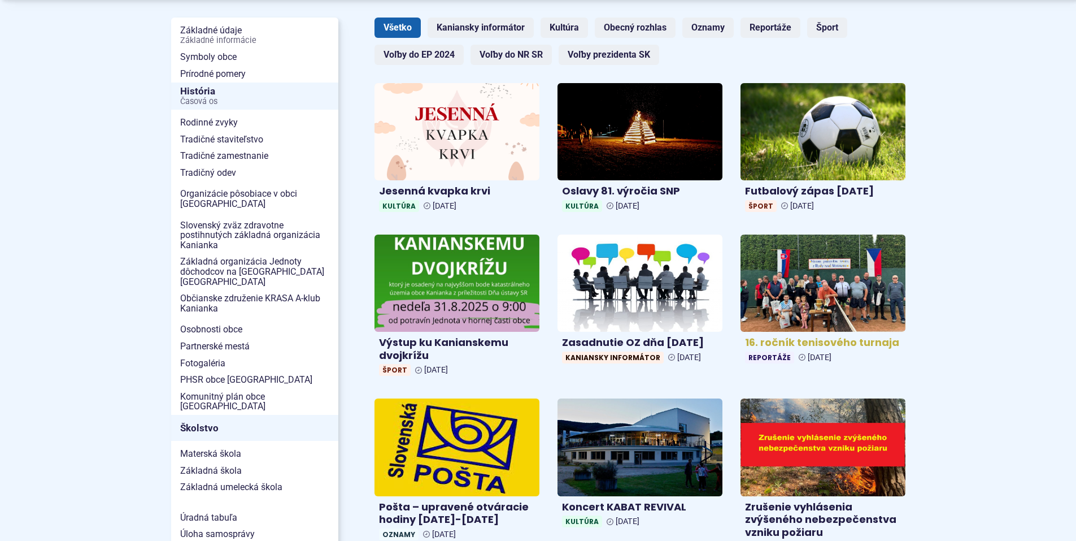
click at [845, 288] on img at bounding box center [823, 283] width 190 height 112
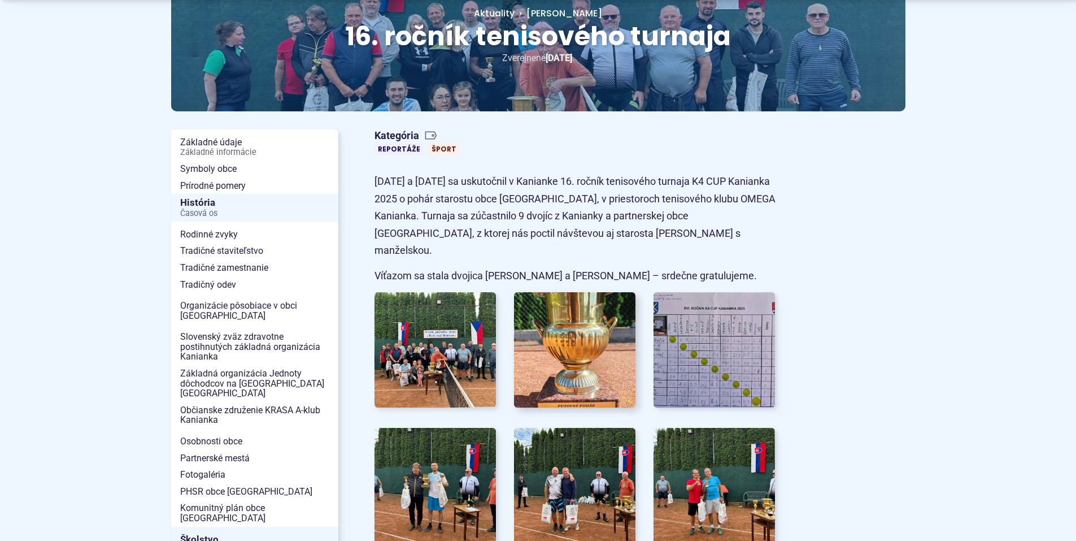
scroll to position [169, 0]
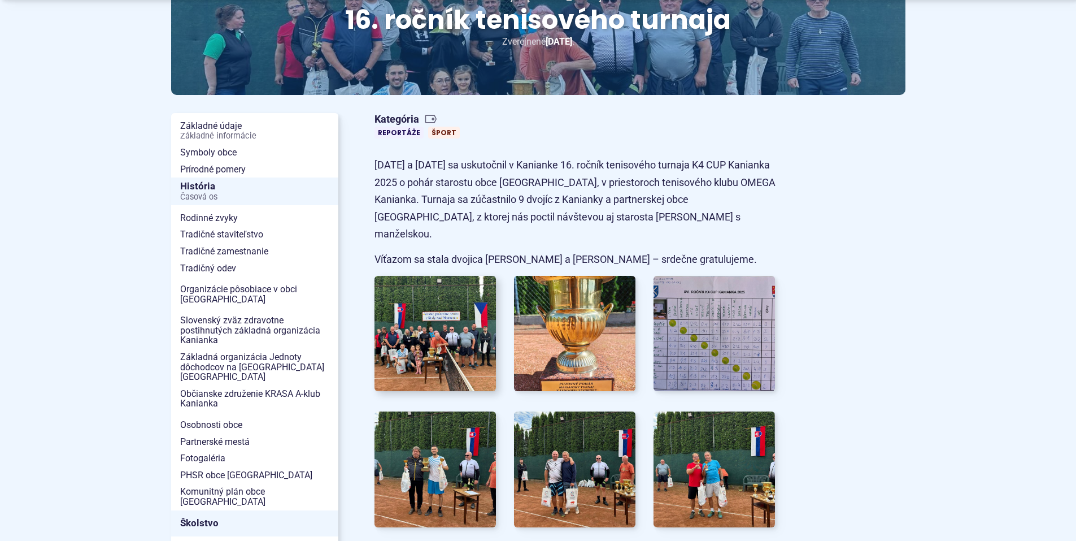
click at [435, 320] on img at bounding box center [435, 332] width 134 height 127
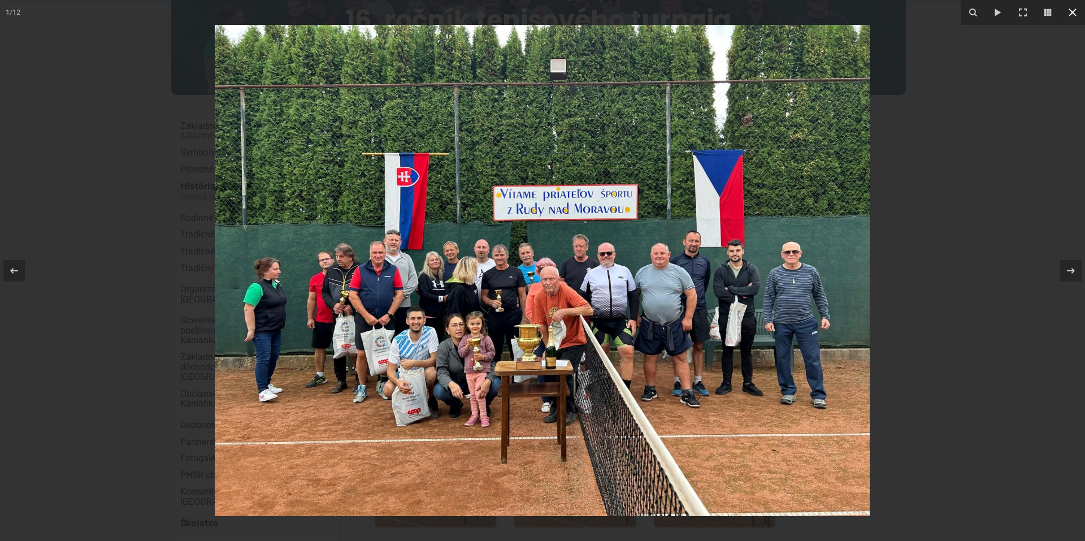
click at [1075, 8] on icon at bounding box center [1072, 13] width 14 height 14
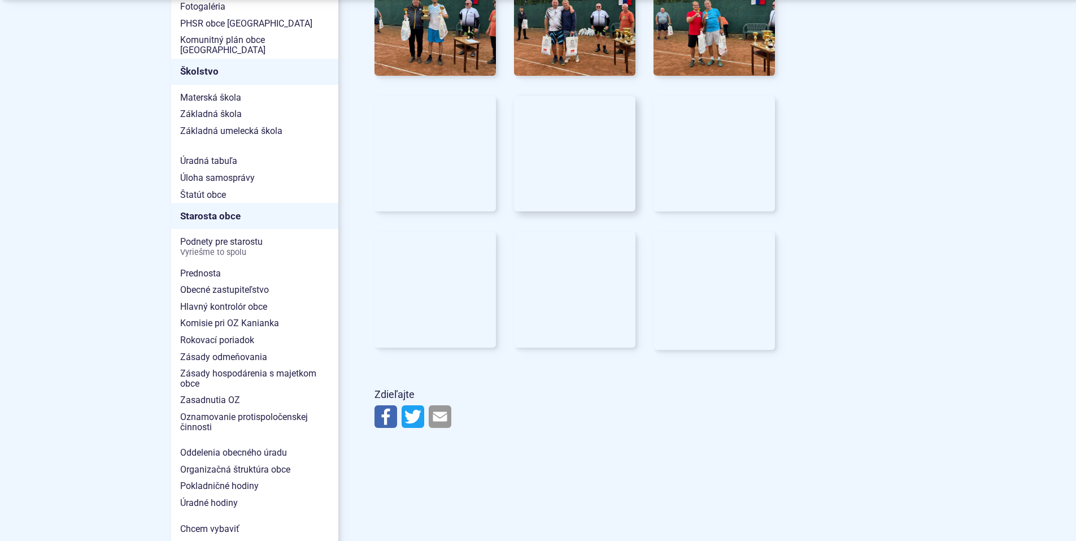
scroll to position [621, 0]
